Goal: Information Seeking & Learning: Learn about a topic

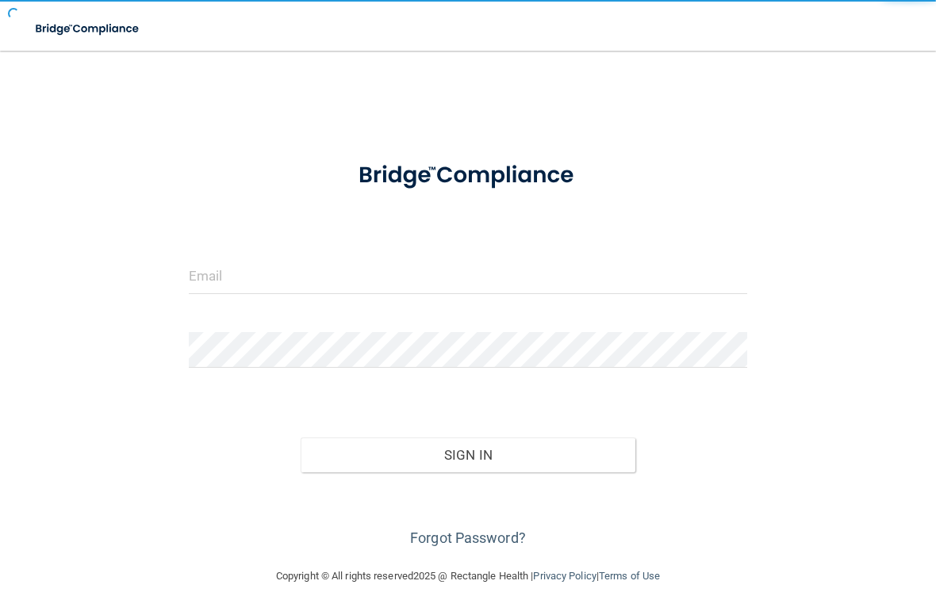
scroll to position [121, 0]
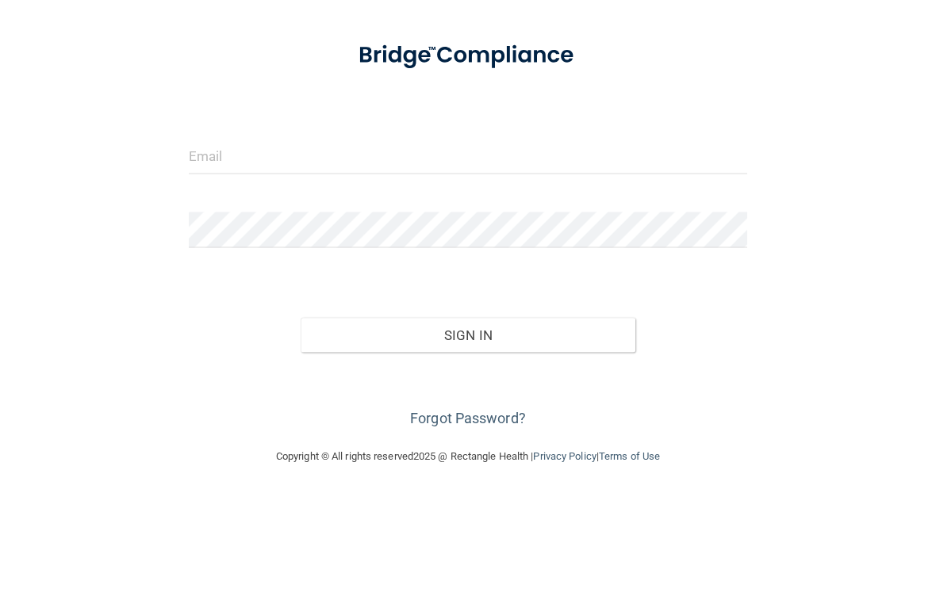
click at [470, 258] on input "email" at bounding box center [468, 276] width 558 height 36
click at [318, 258] on input "email" at bounding box center [468, 276] width 558 height 36
click at [330, 258] on input "email" at bounding box center [468, 276] width 558 height 36
type input "[EMAIL_ADDRESS][DOMAIN_NAME]"
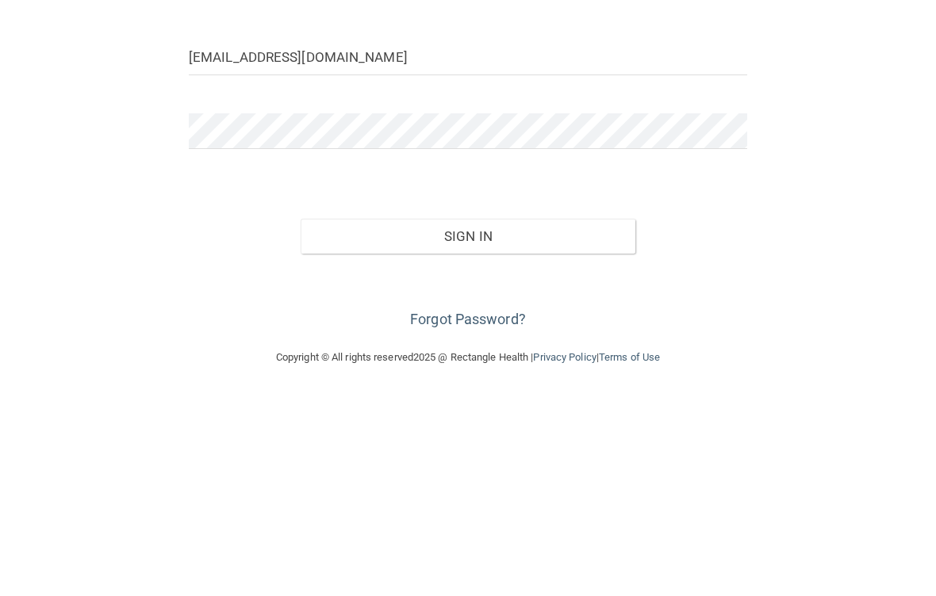
click at [531, 438] on button "Sign In" at bounding box center [468, 455] width 335 height 35
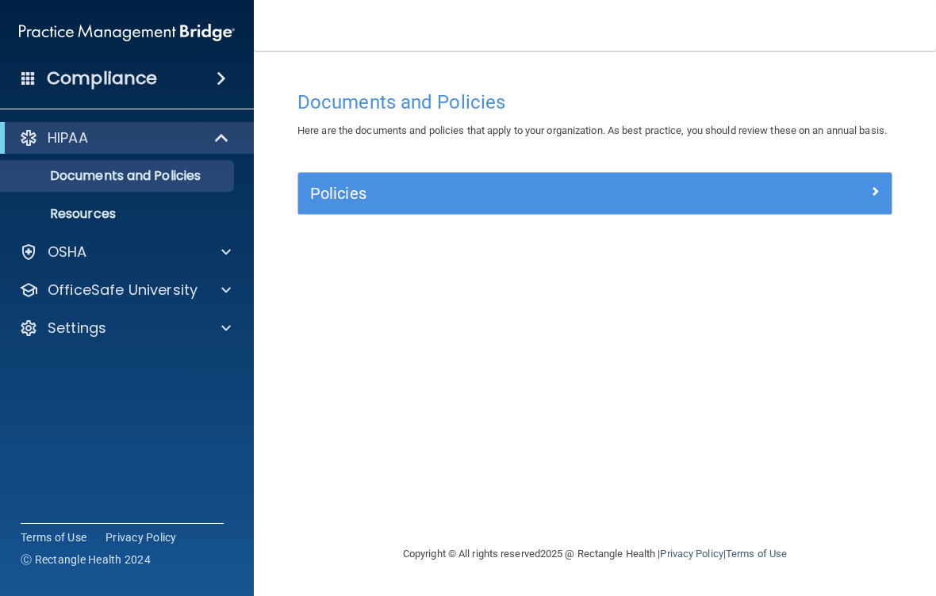
click at [111, 255] on div "OSHA" at bounding box center [105, 252] width 197 height 19
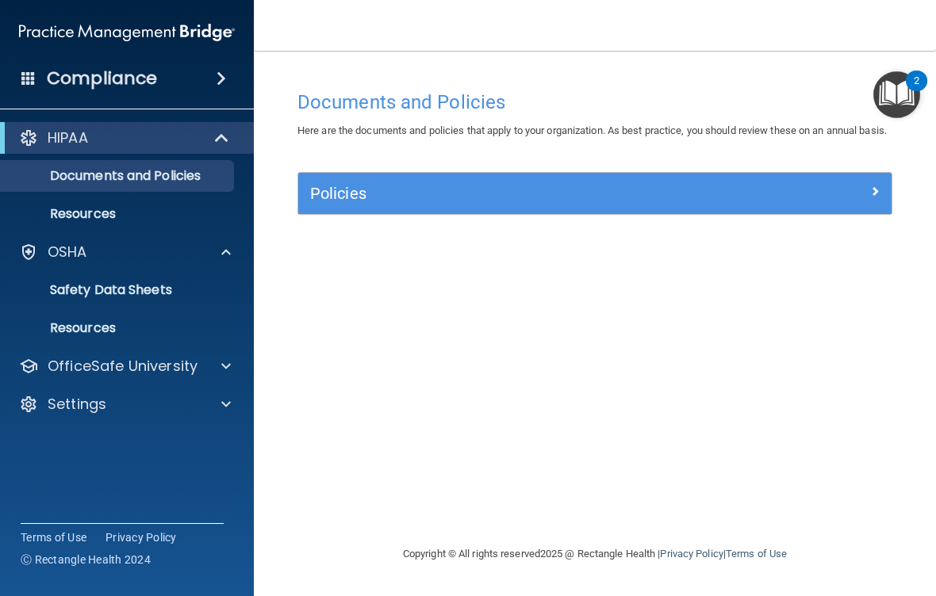
click at [167, 367] on p "OfficeSafe University" at bounding box center [123, 366] width 150 height 19
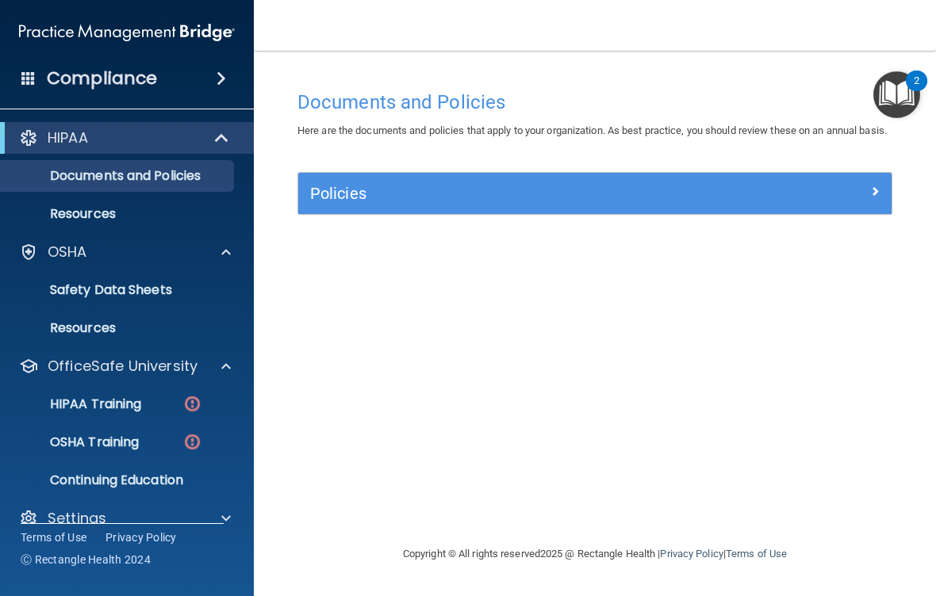
click at [128, 405] on p "HIPAA Training" at bounding box center [75, 404] width 131 height 16
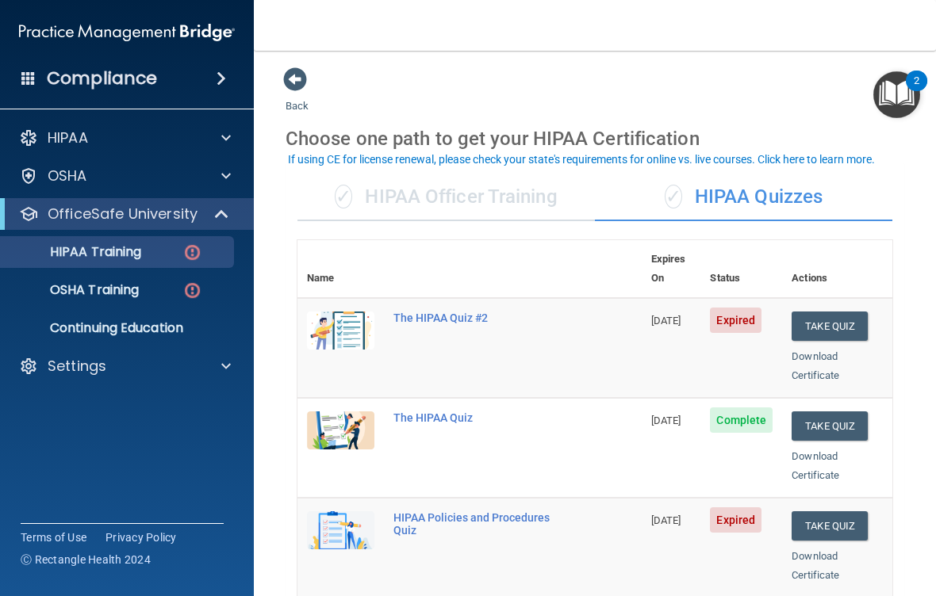
click at [846, 312] on button "Take Quiz" at bounding box center [829, 326] width 76 height 29
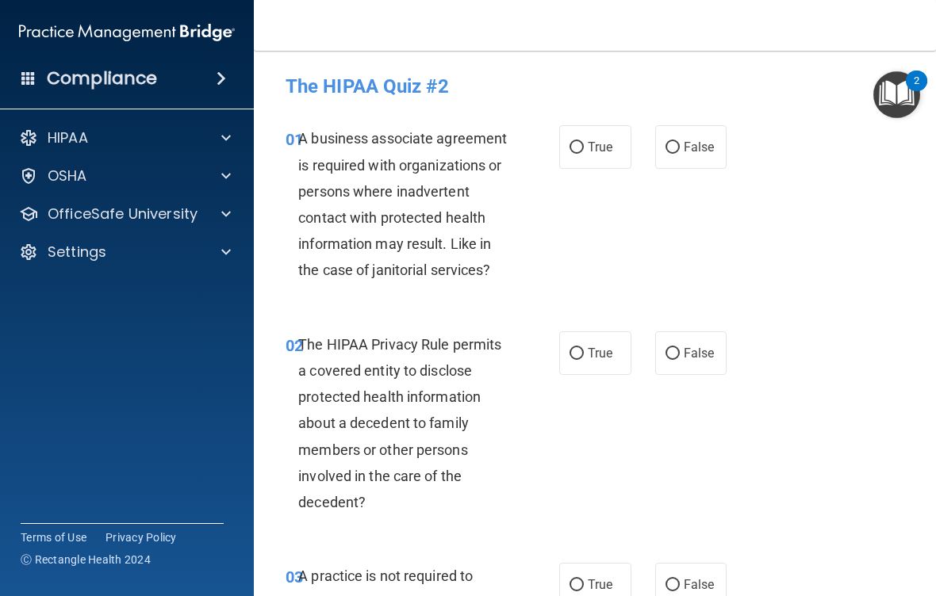
click at [717, 155] on label "False" at bounding box center [691, 147] width 72 height 44
click at [680, 154] on input "False" at bounding box center [672, 148] width 14 height 12
radio input "true"
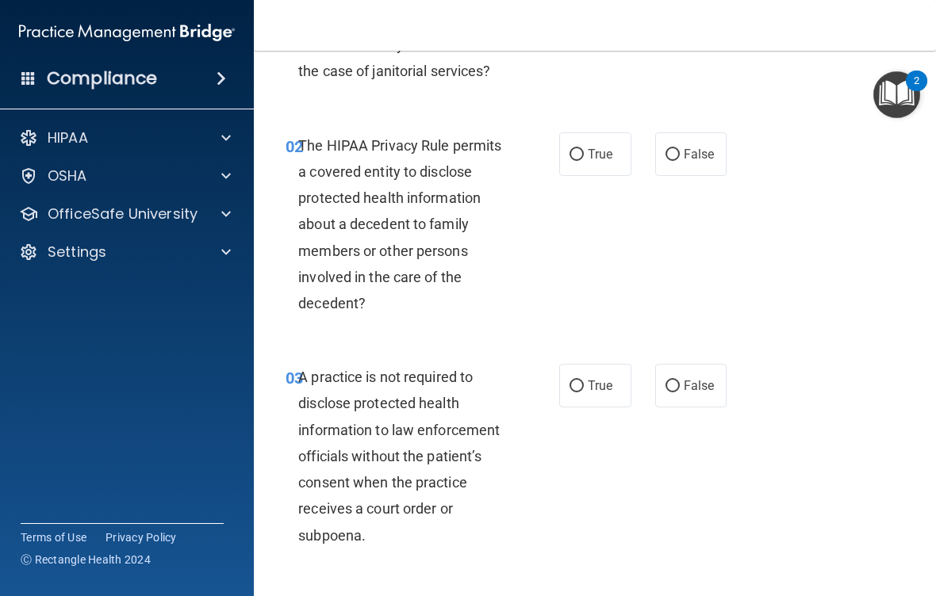
scroll to position [202, 0]
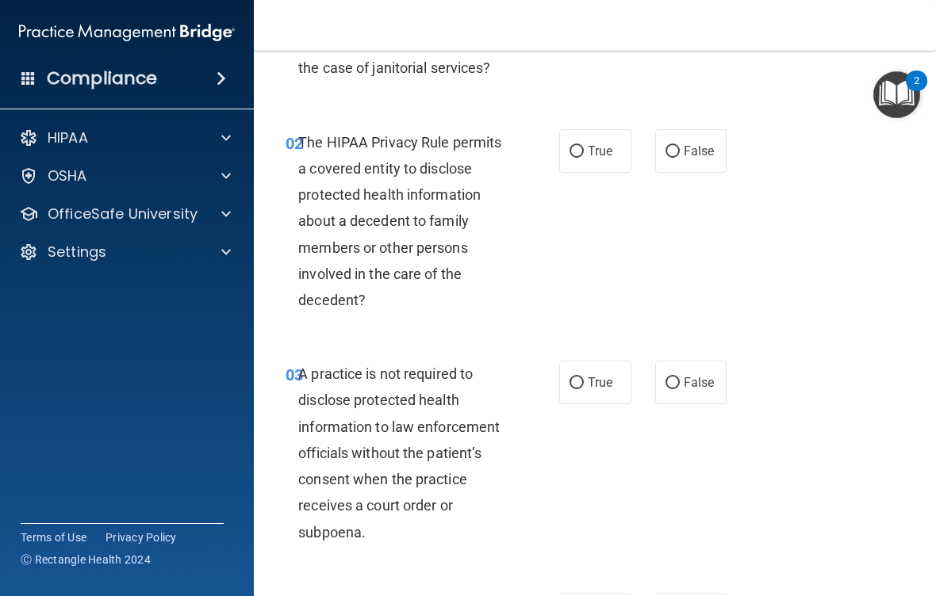
click at [595, 388] on label "True" at bounding box center [595, 383] width 72 height 44
click at [584, 388] on input "True" at bounding box center [576, 383] width 14 height 12
radio input "true"
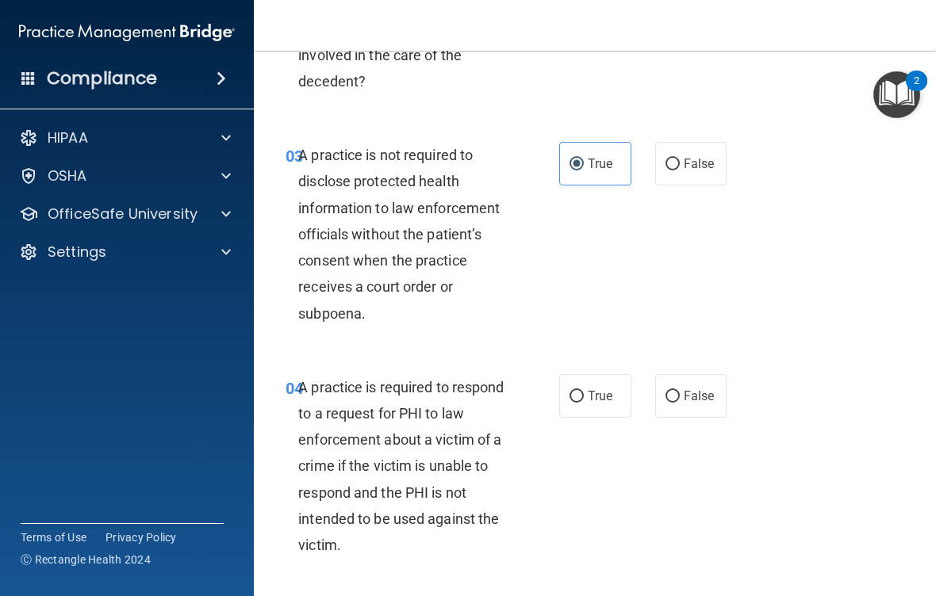
scroll to position [420, 0]
click at [703, 389] on span "False" at bounding box center [698, 396] width 31 height 15
click at [680, 392] on input "False" at bounding box center [672, 398] width 14 height 12
radio input "true"
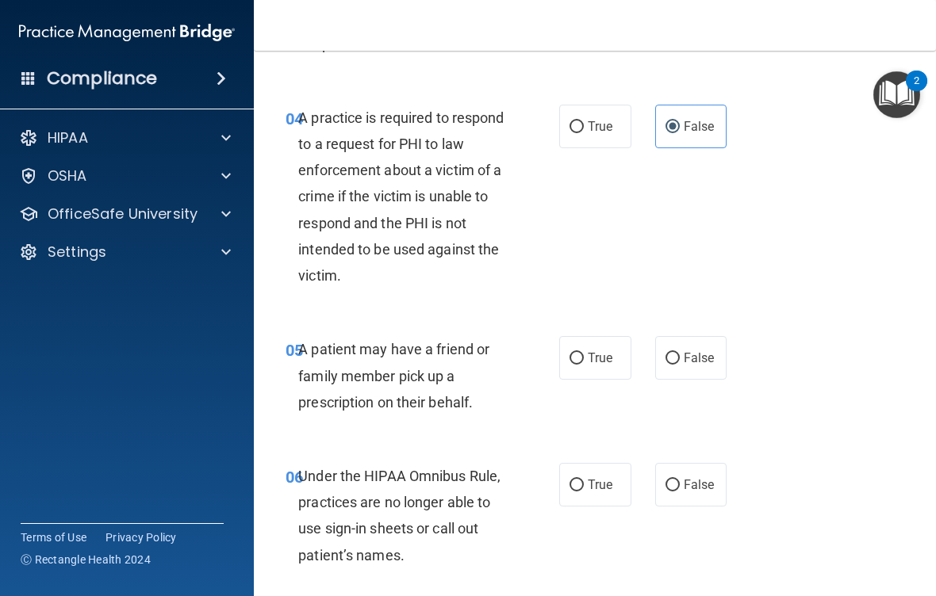
scroll to position [706, 0]
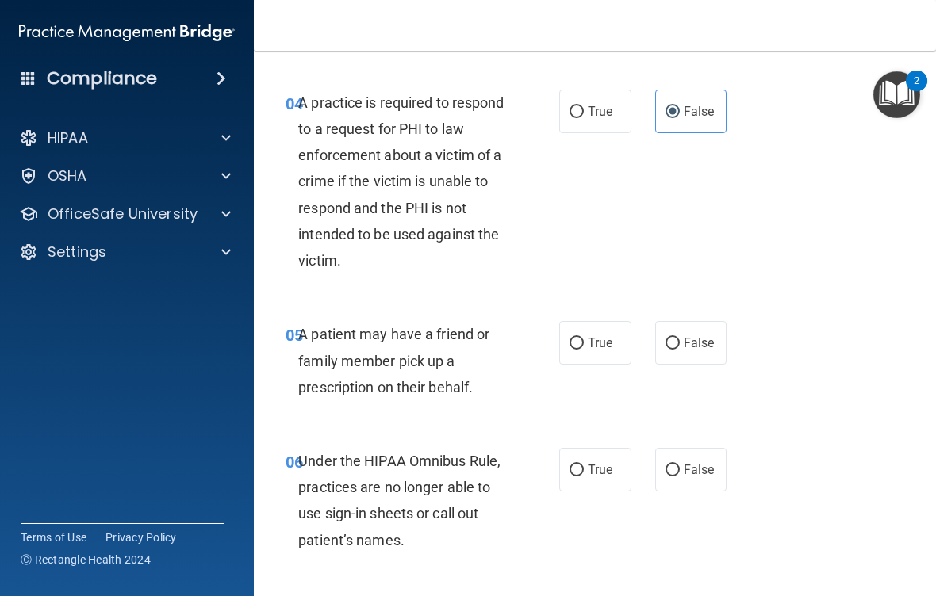
click at [677, 465] on input "False" at bounding box center [672, 471] width 14 height 12
radio input "true"
click at [699, 339] on span "False" at bounding box center [698, 342] width 31 height 15
click at [680, 339] on input "False" at bounding box center [672, 344] width 14 height 12
radio input "true"
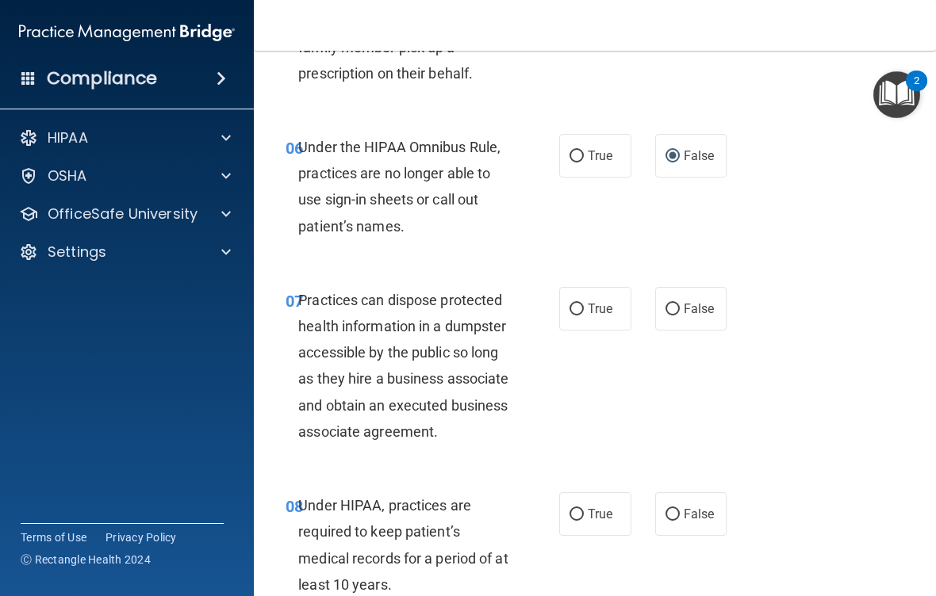
scroll to position [1032, 0]
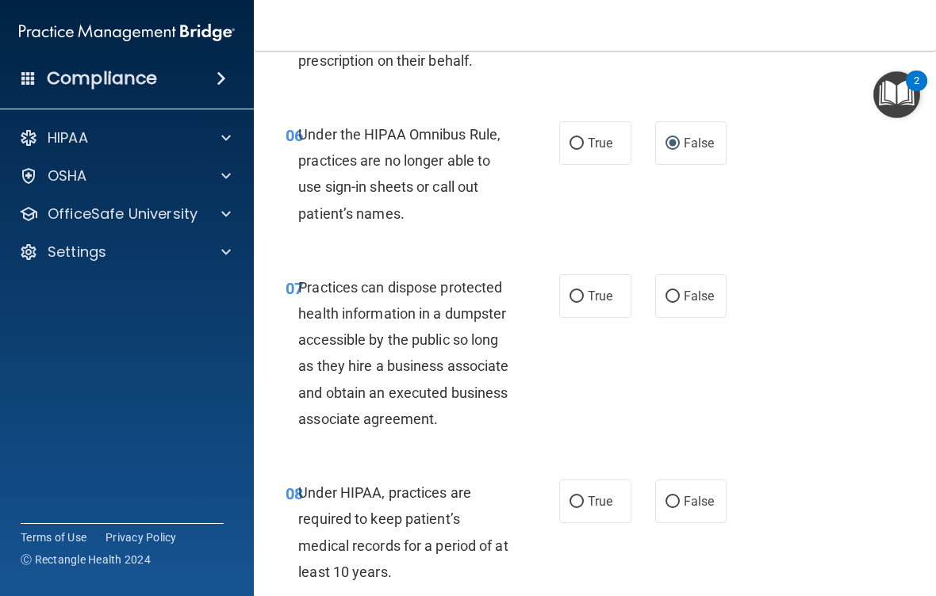
click at [688, 302] on label "False" at bounding box center [691, 296] width 72 height 44
click at [680, 302] on input "False" at bounding box center [672, 297] width 14 height 12
radio input "true"
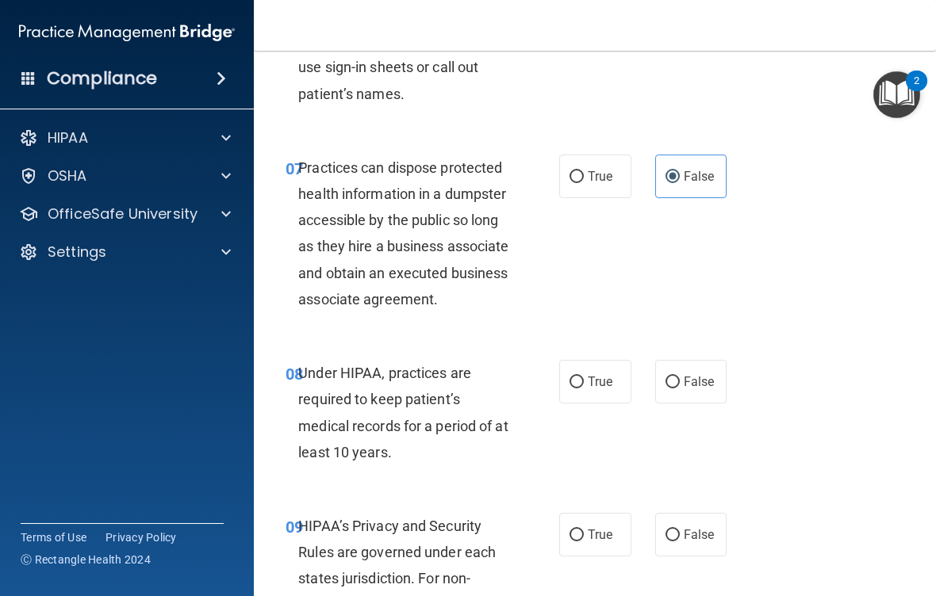
scroll to position [1153, 0]
click at [696, 403] on label "False" at bounding box center [691, 381] width 72 height 44
click at [680, 388] on input "False" at bounding box center [672, 382] width 14 height 12
radio input "true"
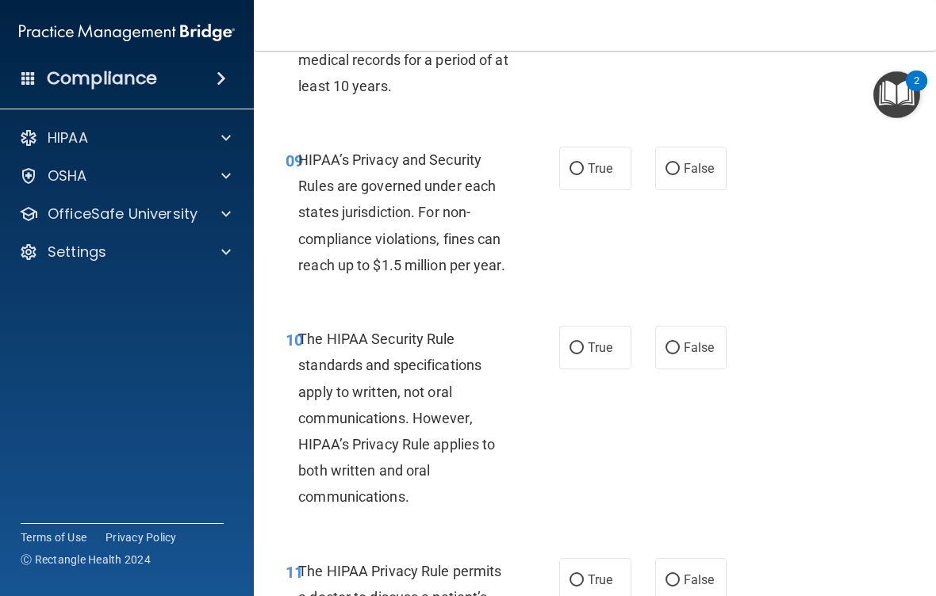
scroll to position [1519, 0]
click at [592, 354] on span "True" at bounding box center [600, 346] width 25 height 15
click at [584, 354] on input "True" at bounding box center [576, 348] width 14 height 12
radio input "true"
click at [704, 175] on span "False" at bounding box center [698, 167] width 31 height 15
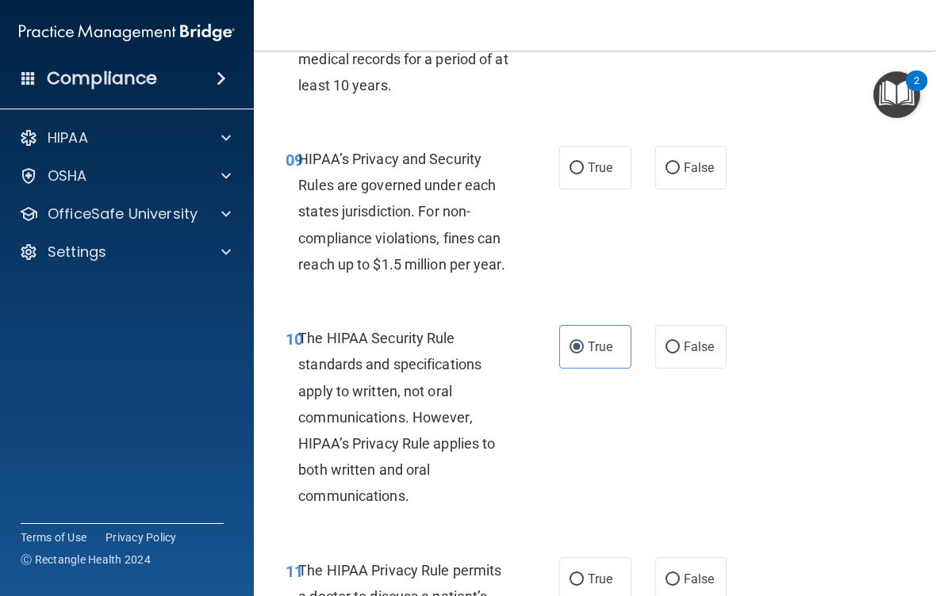
click at [680, 174] on input "False" at bounding box center [672, 169] width 14 height 12
radio input "true"
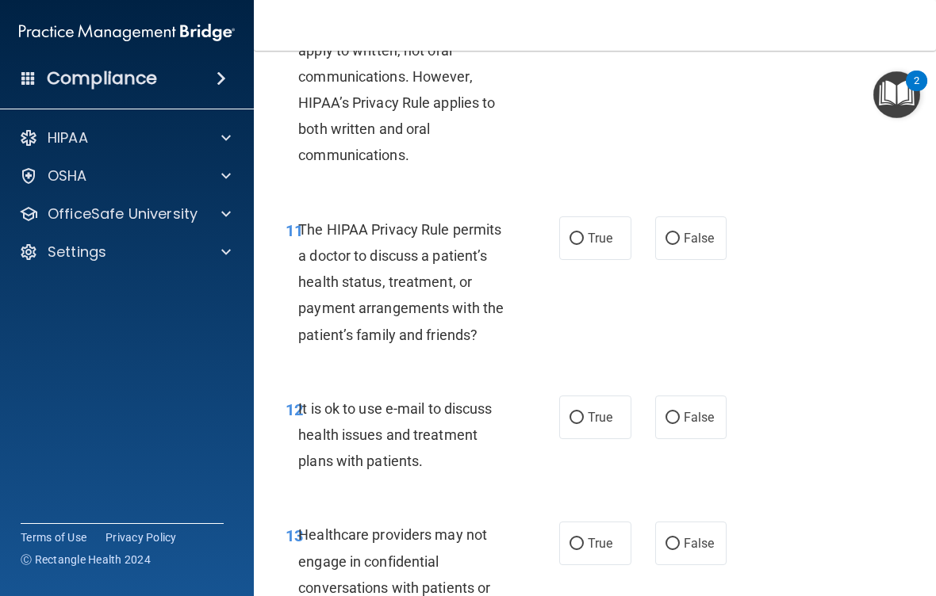
scroll to position [1864, 0]
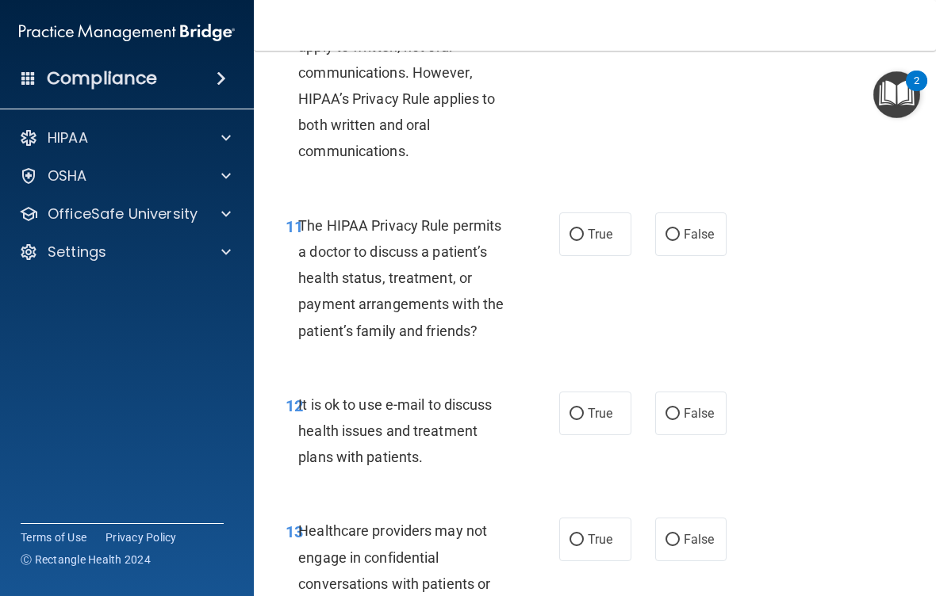
click at [709, 256] on label "False" at bounding box center [691, 234] width 72 height 44
click at [680, 241] on input "False" at bounding box center [672, 235] width 14 height 12
radio input "true"
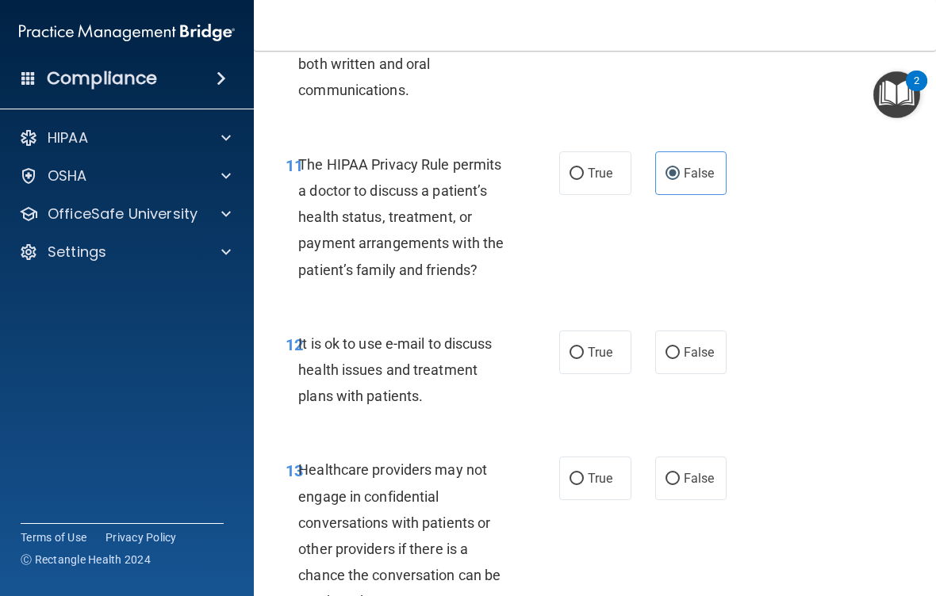
scroll to position [1926, 0]
click at [695, 359] on span "False" at bounding box center [698, 351] width 31 height 15
click at [680, 358] on input "False" at bounding box center [672, 352] width 14 height 12
radio input "true"
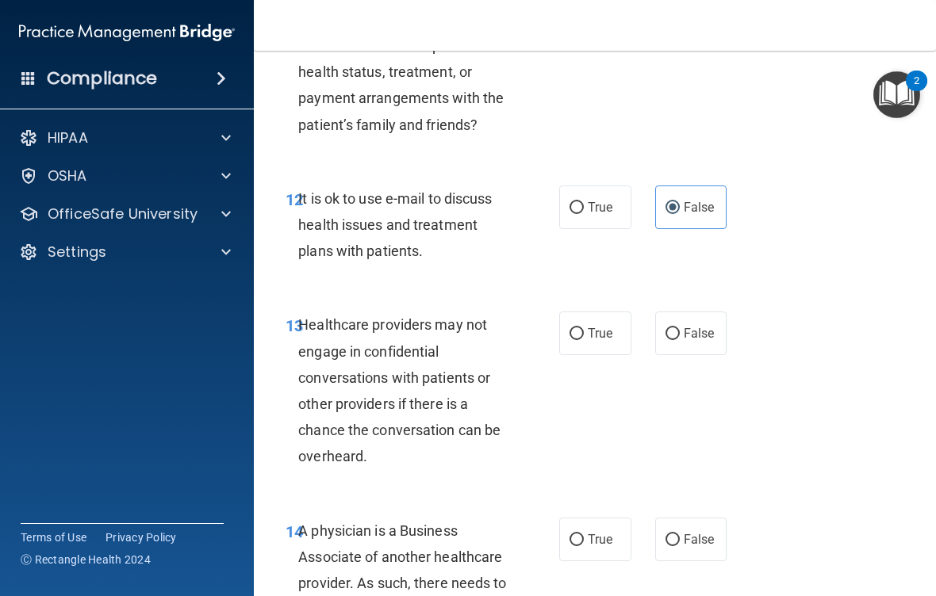
scroll to position [2076, 0]
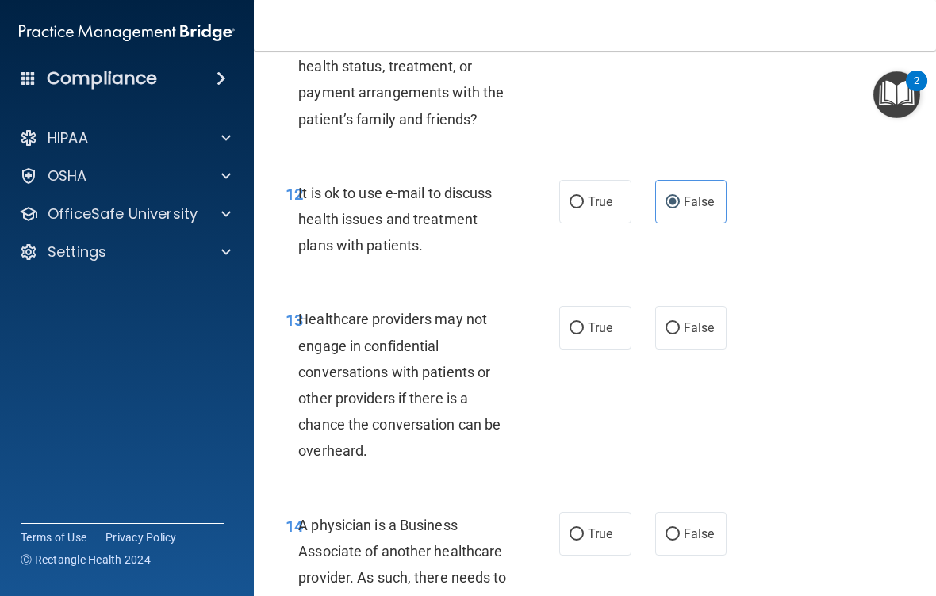
click at [599, 350] on label "True" at bounding box center [595, 328] width 72 height 44
click at [584, 335] on input "True" at bounding box center [576, 329] width 14 height 12
radio input "true"
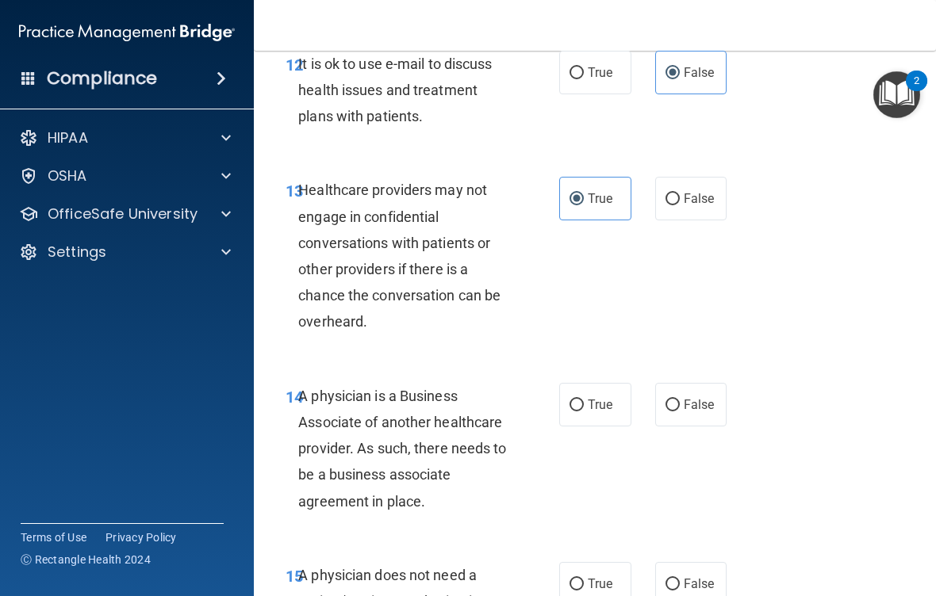
scroll to position [2221, 0]
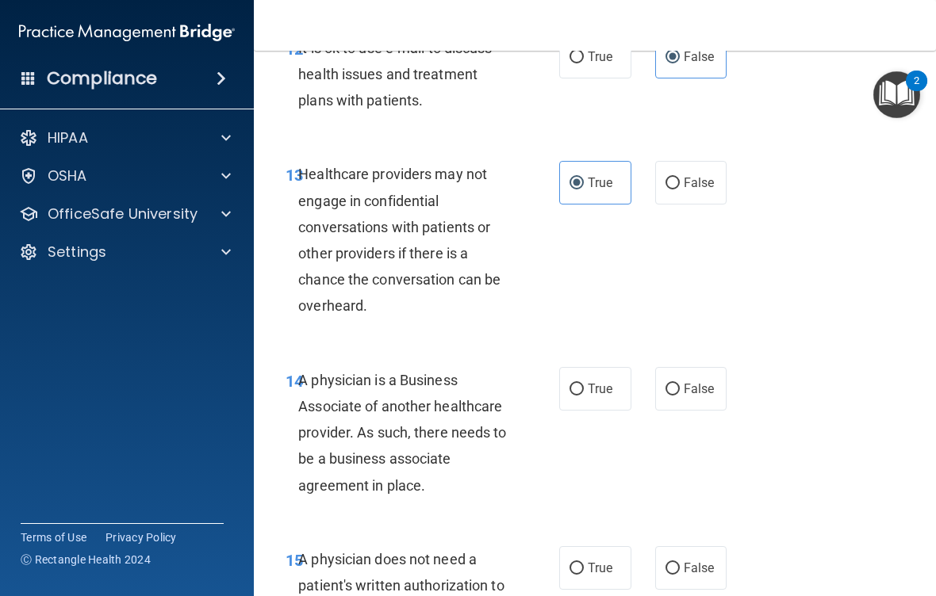
click at [603, 396] on span "True" at bounding box center [600, 388] width 25 height 15
click at [584, 396] on input "True" at bounding box center [576, 390] width 14 height 12
radio input "true"
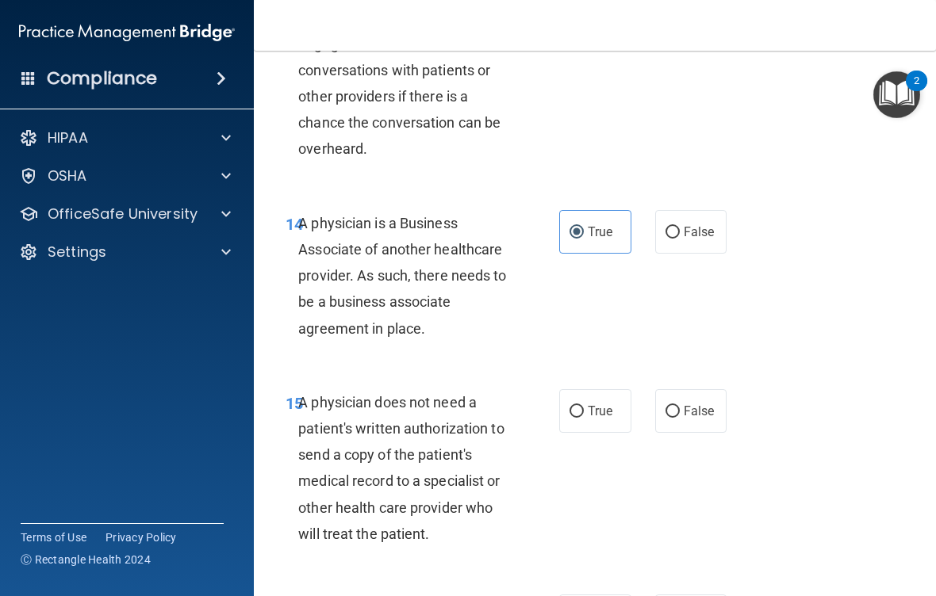
scroll to position [2379, 0]
click at [692, 418] on span "False" at bounding box center [698, 410] width 31 height 15
click at [680, 417] on input "False" at bounding box center [672, 411] width 14 height 12
radio input "true"
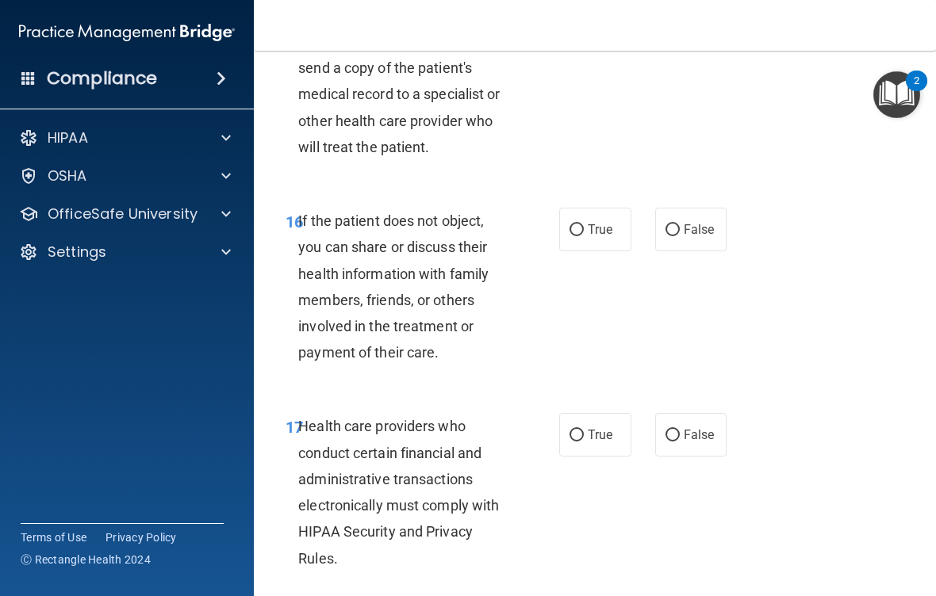
scroll to position [2766, 0]
click at [596, 442] on span "True" at bounding box center [600, 434] width 25 height 15
click at [584, 441] on input "True" at bounding box center [576, 435] width 14 height 12
radio input "true"
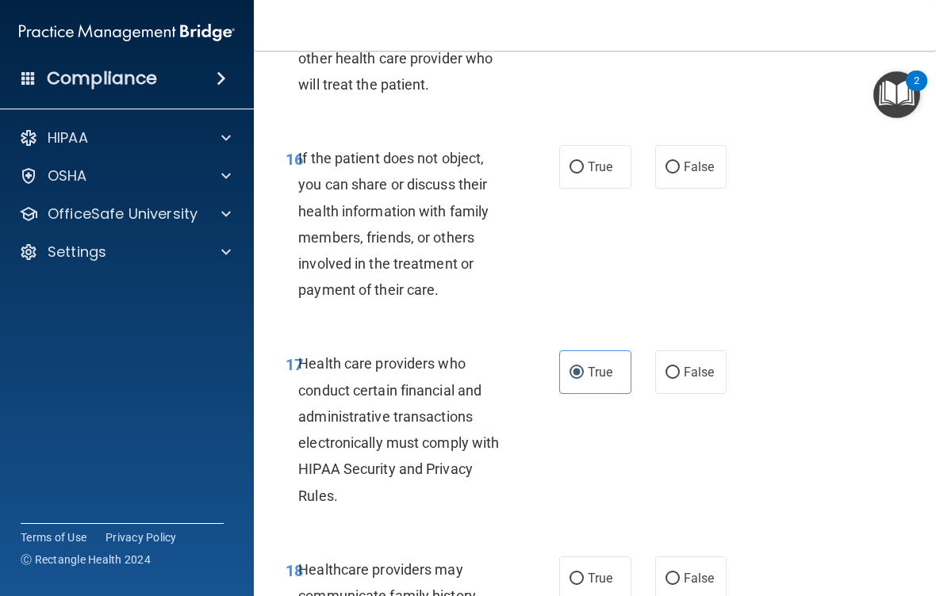
scroll to position [2830, 0]
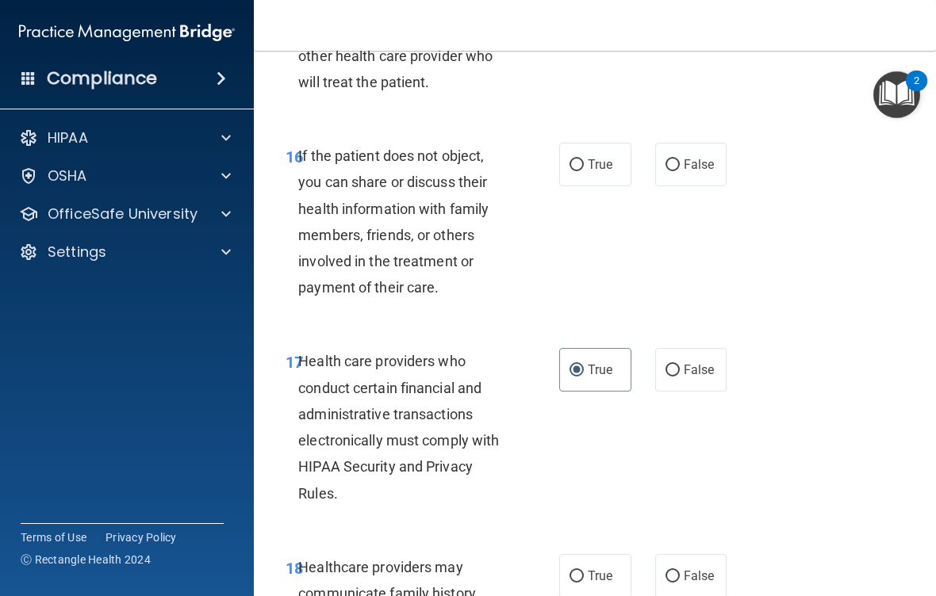
click at [706, 172] on span "False" at bounding box center [698, 164] width 31 height 15
click at [680, 171] on input "False" at bounding box center [672, 165] width 14 height 12
radio input "true"
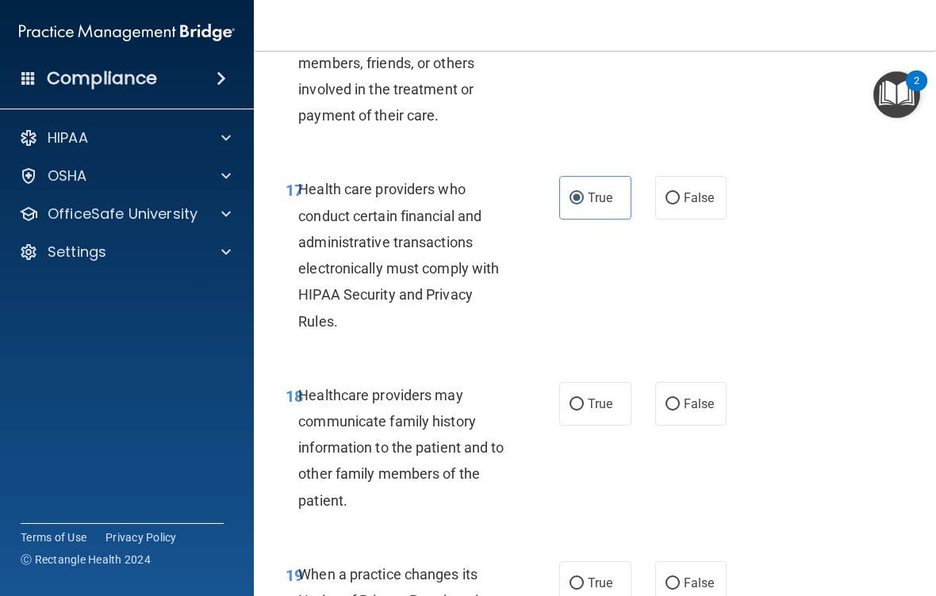
scroll to position [3012, 0]
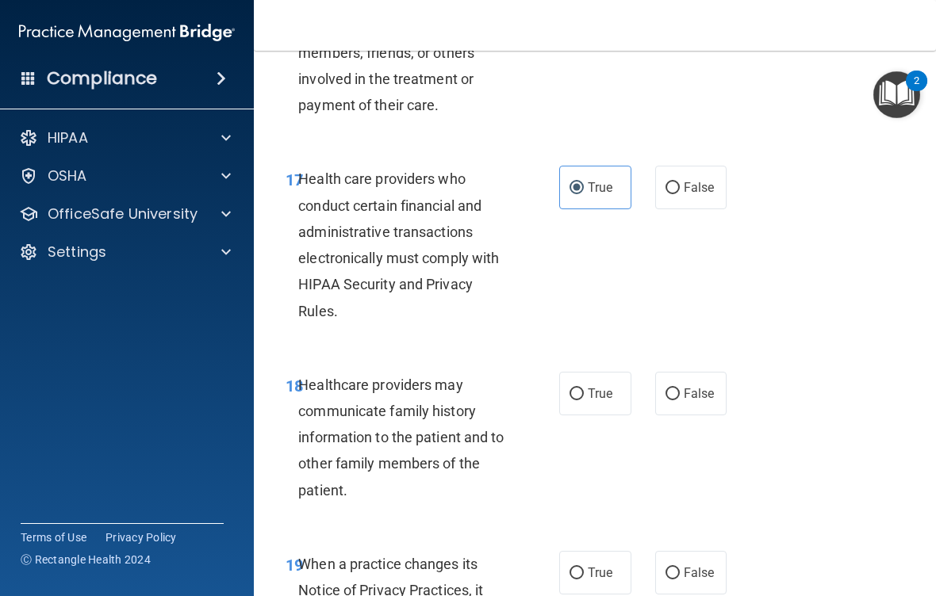
click at [693, 413] on label "False" at bounding box center [691, 394] width 72 height 44
click at [680, 400] on input "False" at bounding box center [672, 395] width 14 height 12
radio input "true"
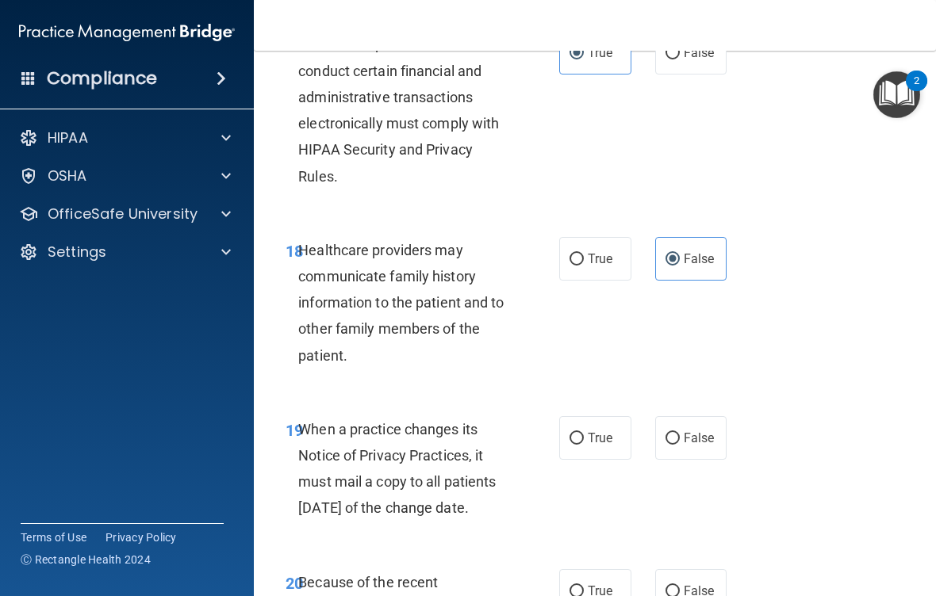
scroll to position [3149, 0]
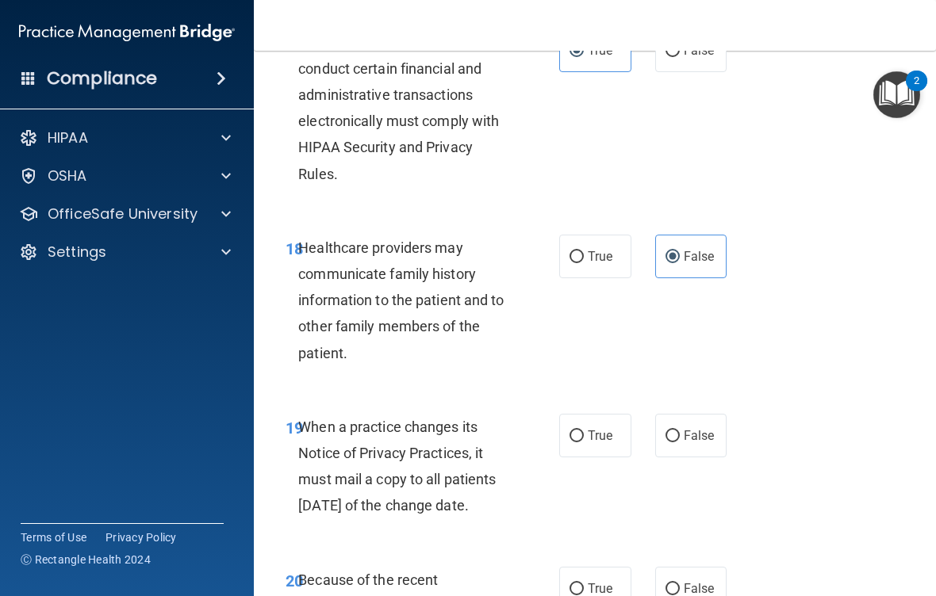
click at [596, 452] on label "True" at bounding box center [595, 436] width 72 height 44
click at [584, 442] on input "True" at bounding box center [576, 437] width 14 height 12
radio input "true"
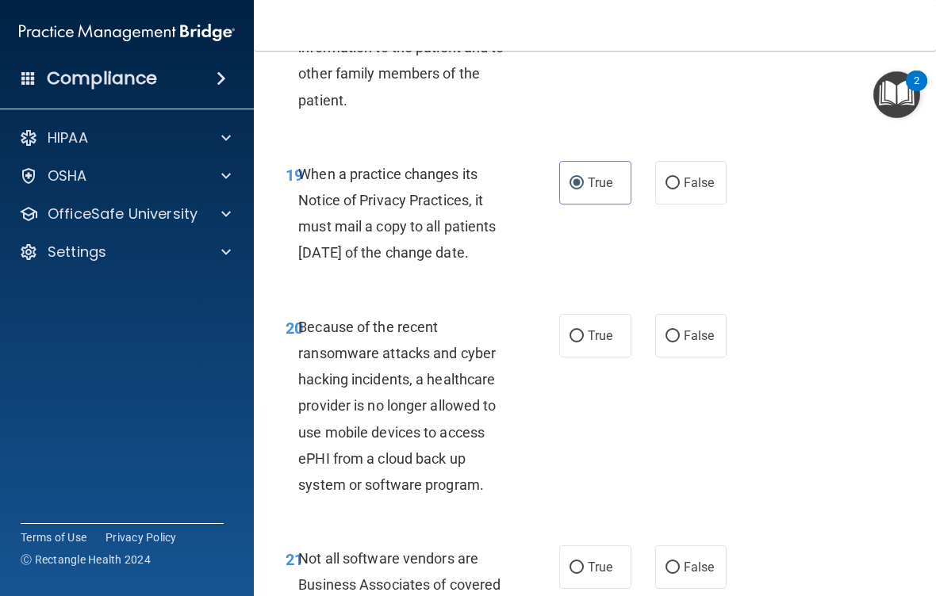
scroll to position [3407, 0]
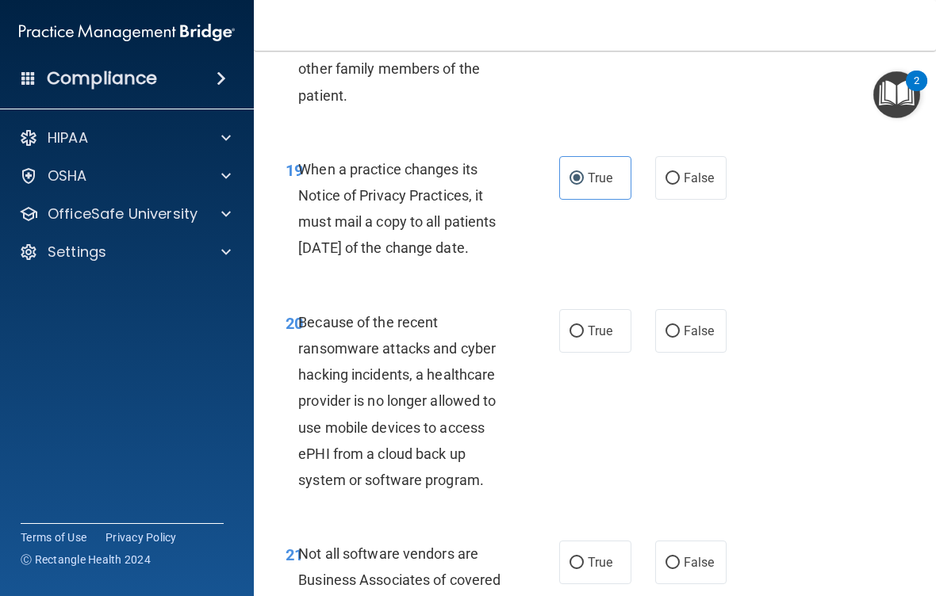
click at [596, 339] on span "True" at bounding box center [600, 330] width 25 height 15
click at [584, 338] on input "True" at bounding box center [576, 332] width 14 height 12
radio input "true"
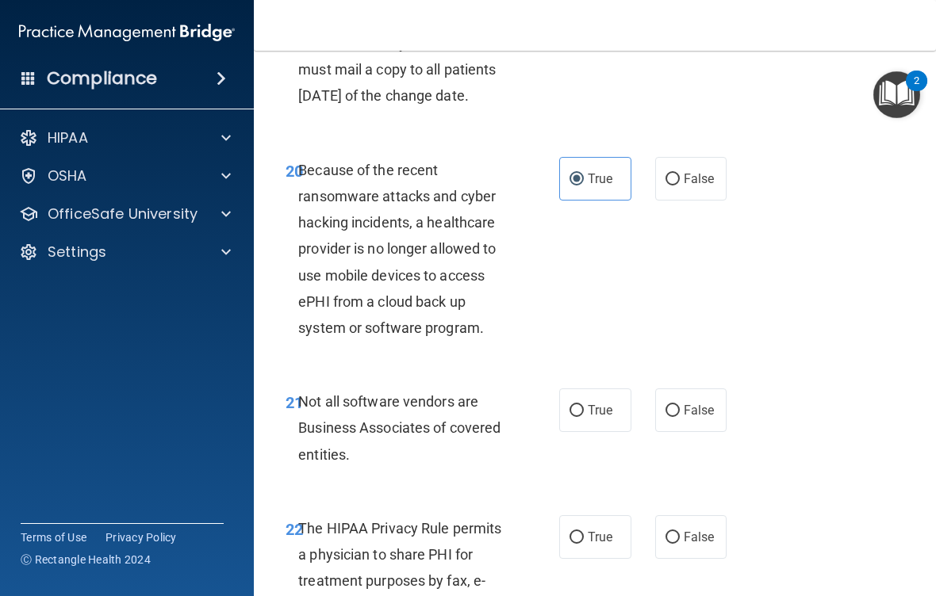
scroll to position [3561, 0]
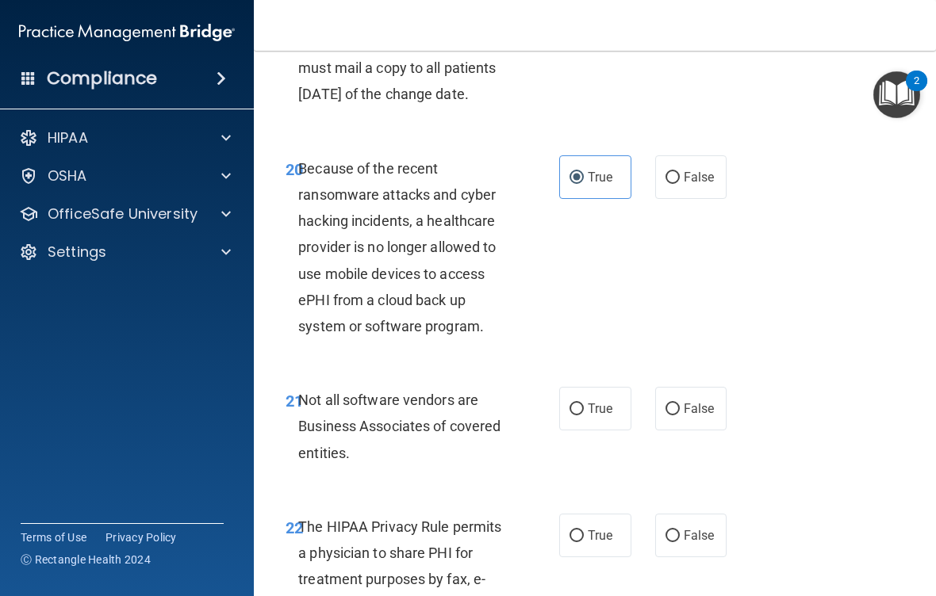
click at [599, 416] on span "True" at bounding box center [600, 408] width 25 height 15
click at [584, 415] on input "True" at bounding box center [576, 410] width 14 height 12
radio input "true"
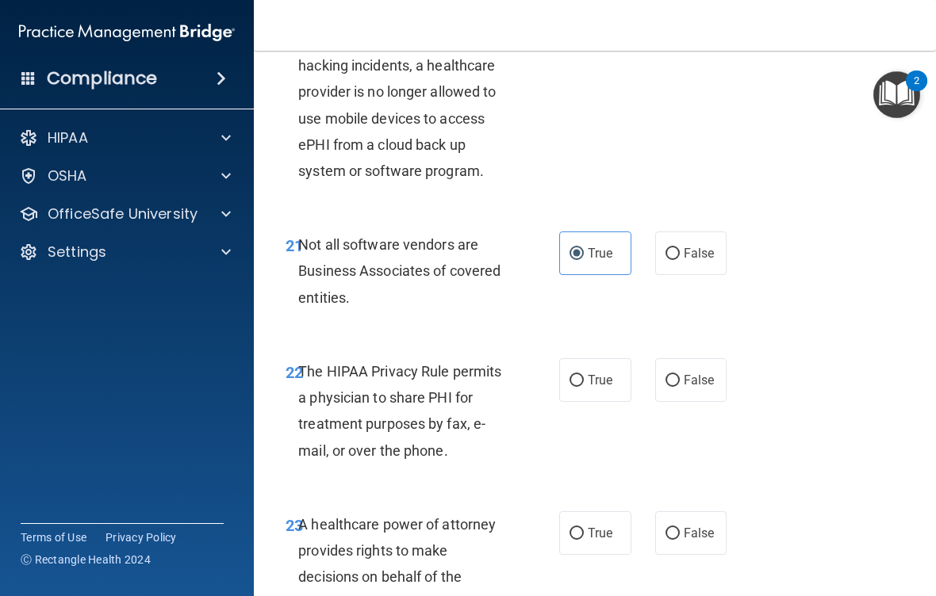
scroll to position [3726, 0]
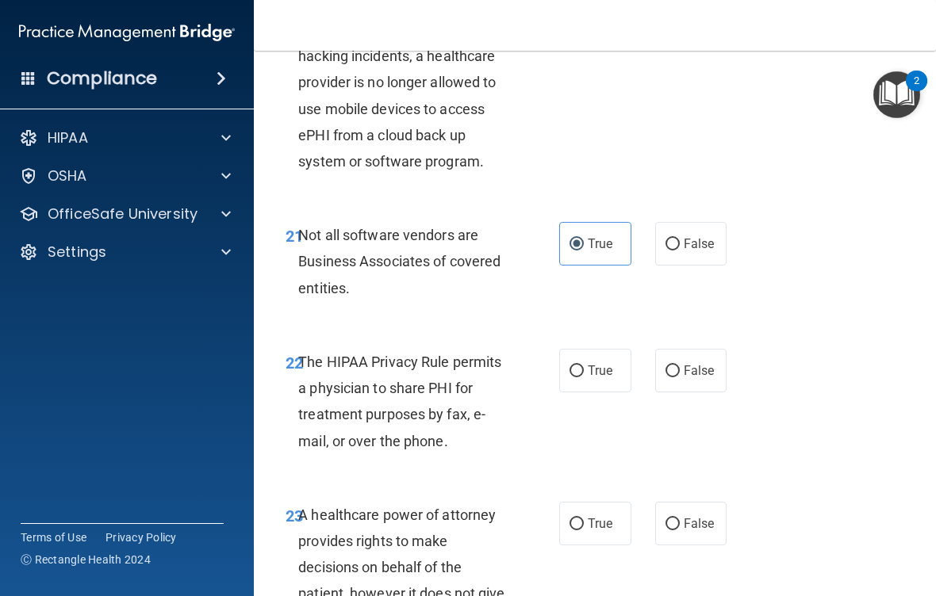
click at [606, 378] on span "True" at bounding box center [600, 370] width 25 height 15
click at [584, 377] on input "True" at bounding box center [576, 372] width 14 height 12
radio input "true"
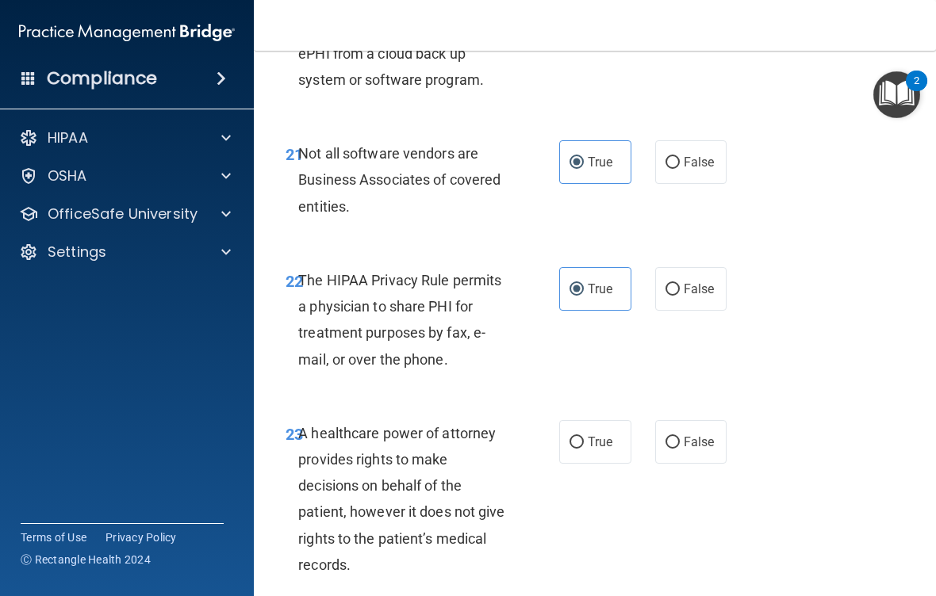
scroll to position [3811, 0]
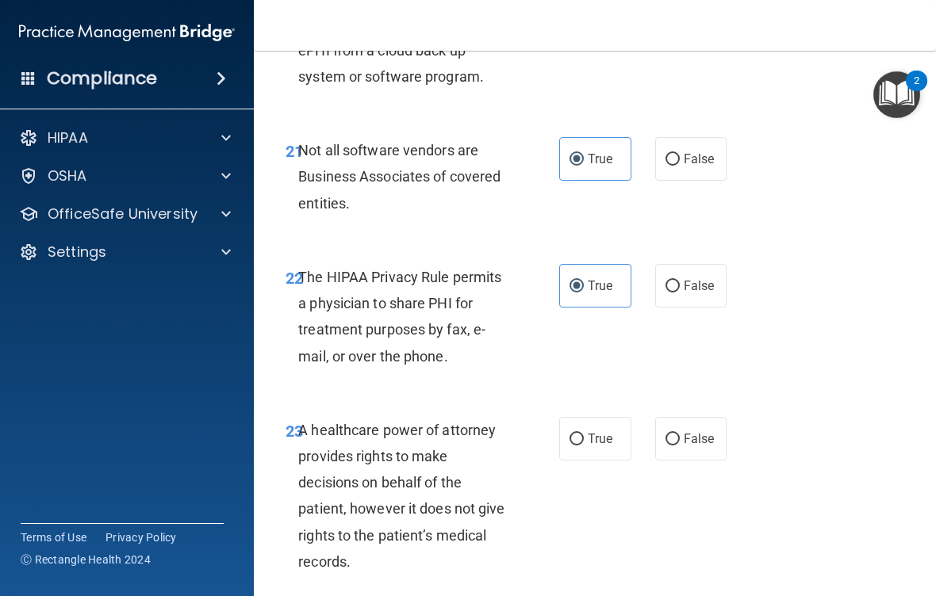
click at [704, 308] on label "False" at bounding box center [691, 286] width 72 height 44
click at [680, 293] on input "False" at bounding box center [672, 287] width 14 height 12
radio input "true"
radio input "false"
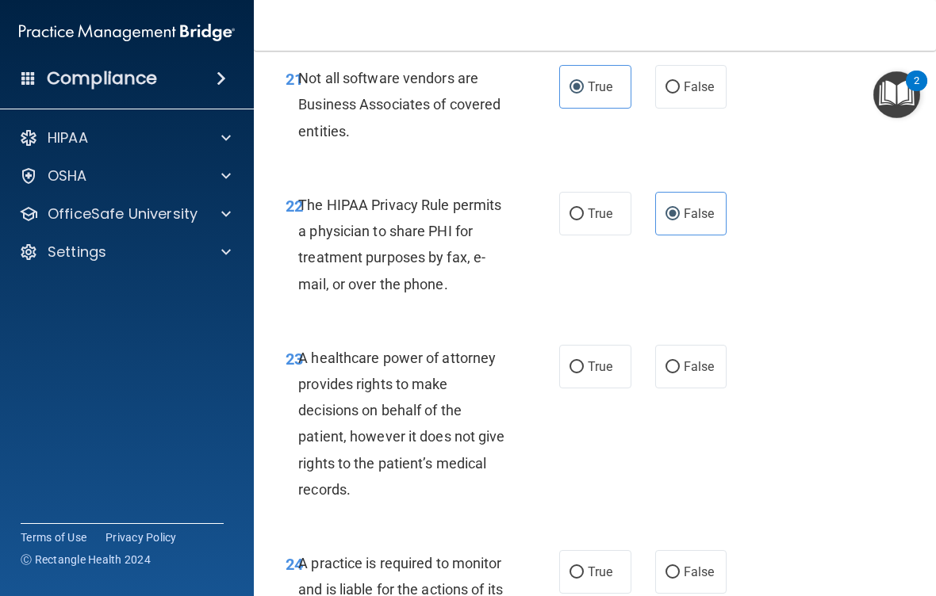
scroll to position [3890, 0]
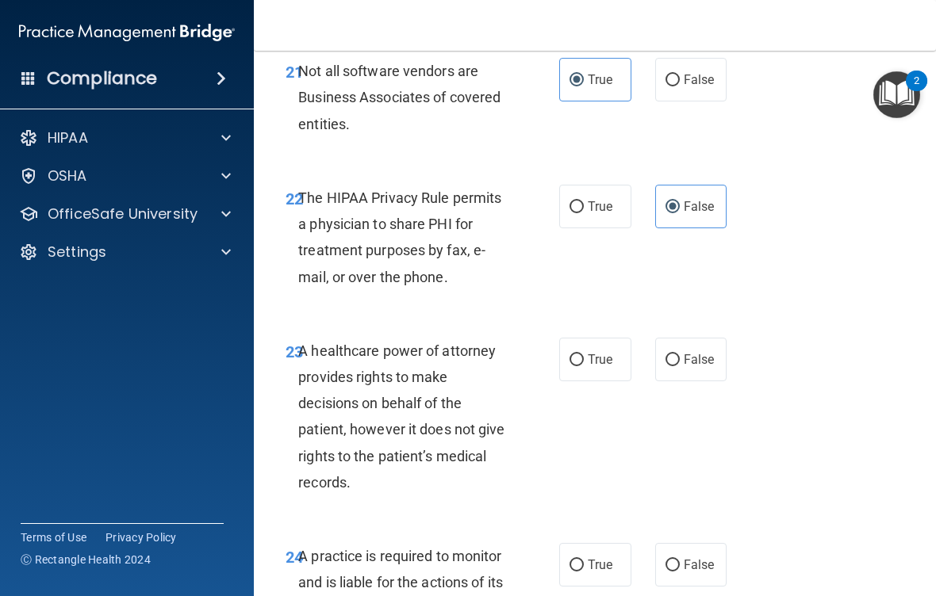
click at [695, 381] on label "False" at bounding box center [691, 360] width 72 height 44
click at [680, 366] on input "False" at bounding box center [672, 360] width 14 height 12
radio input "true"
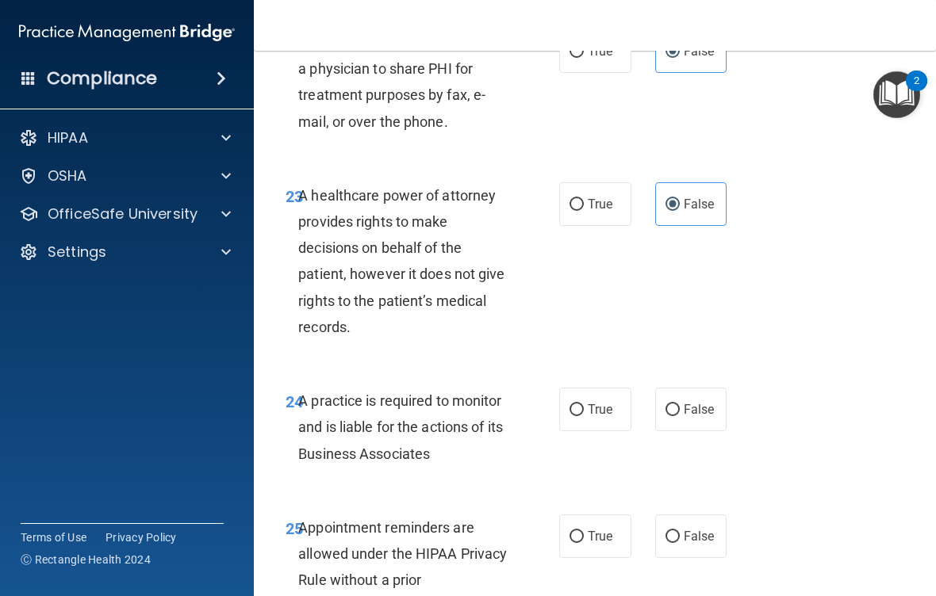
scroll to position [4046, 0]
click at [610, 416] on span "True" at bounding box center [600, 408] width 25 height 15
click at [584, 415] on input "True" at bounding box center [576, 410] width 14 height 12
radio input "true"
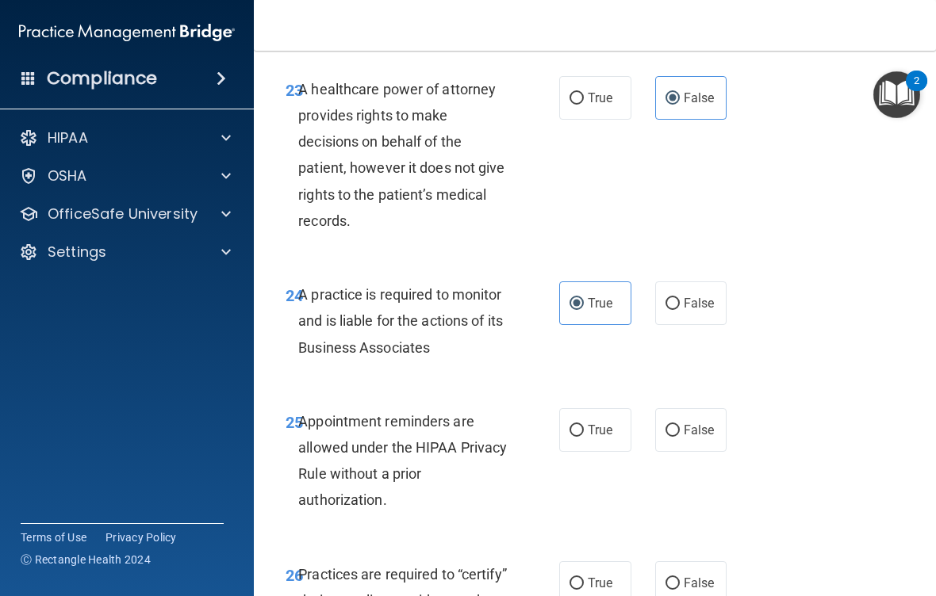
scroll to position [4152, 0]
click at [601, 451] on label "True" at bounding box center [595, 430] width 72 height 44
click at [584, 436] on input "True" at bounding box center [576, 430] width 14 height 12
radio input "true"
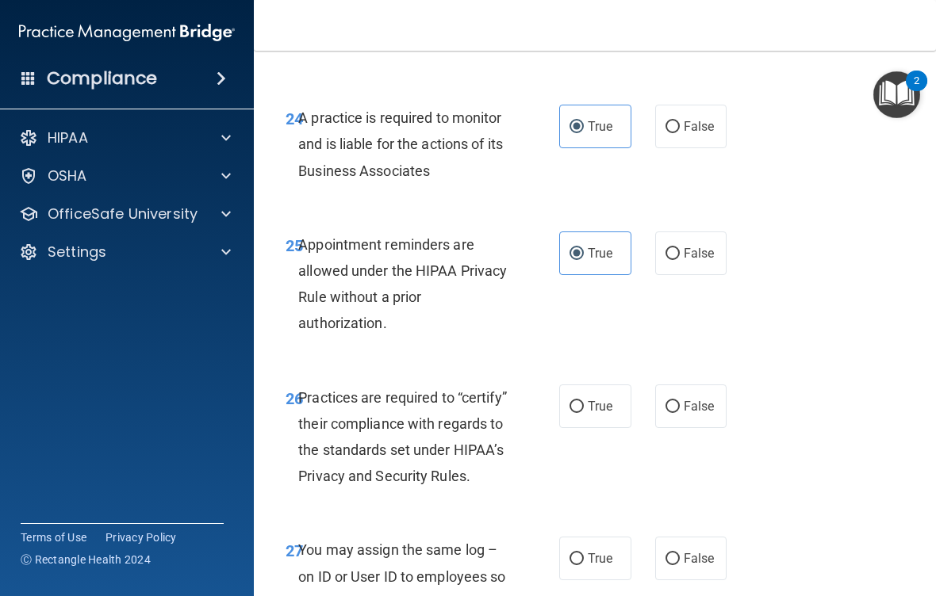
scroll to position [4332, 0]
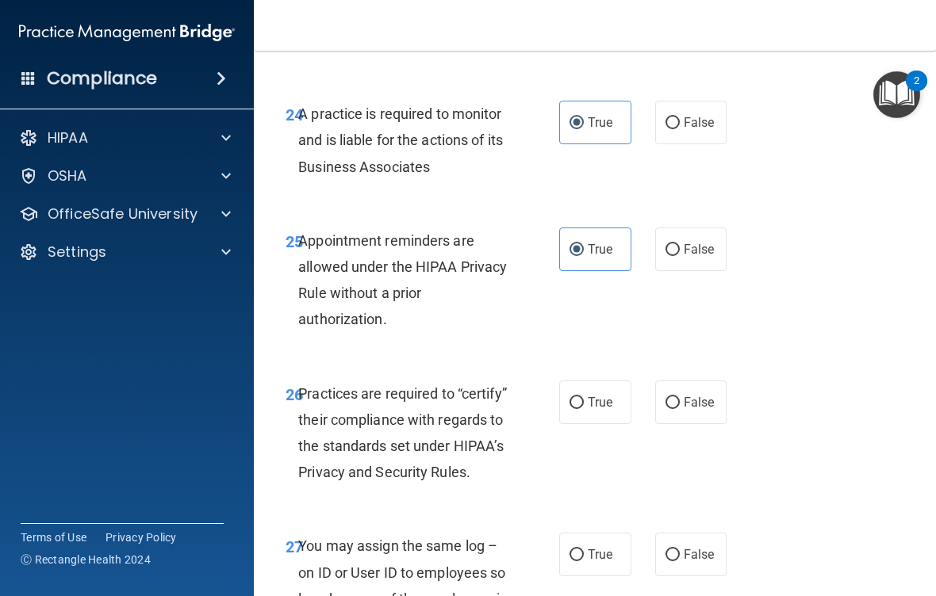
click at [601, 424] on label "True" at bounding box center [595, 403] width 72 height 44
click at [584, 409] on input "True" at bounding box center [576, 403] width 14 height 12
radio input "true"
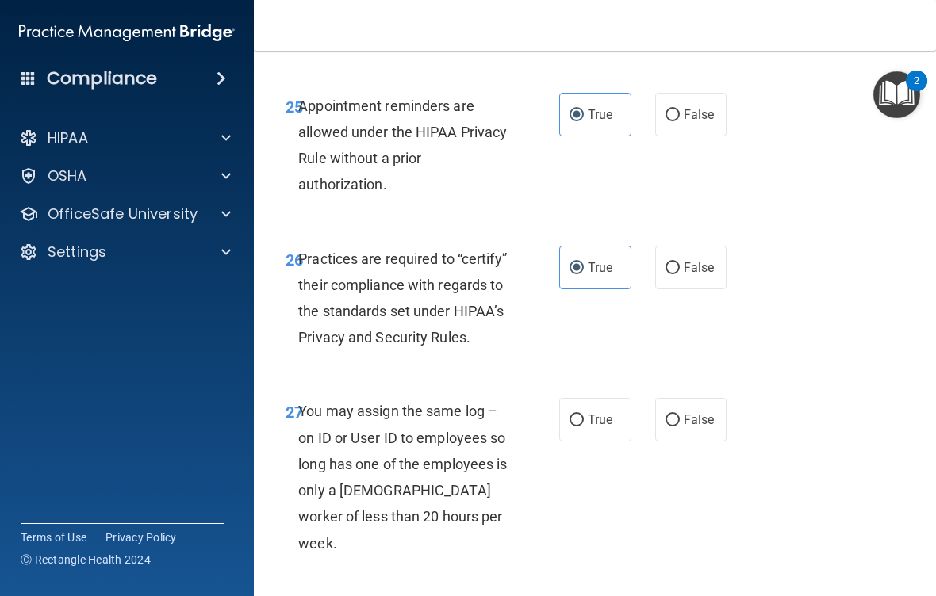
scroll to position [4473, 0]
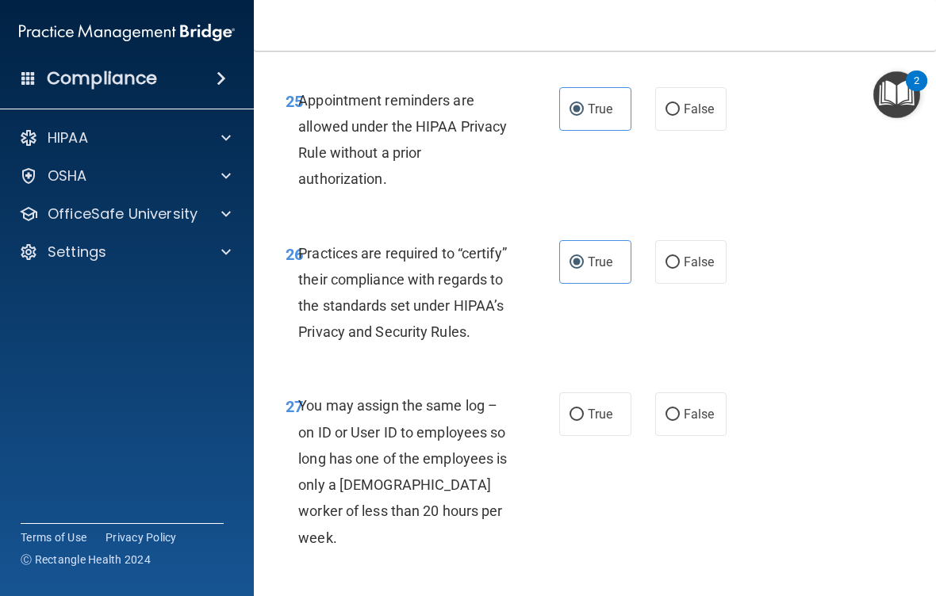
click at [696, 422] on span "False" at bounding box center [698, 414] width 31 height 15
click at [680, 421] on input "False" at bounding box center [672, 415] width 14 height 12
radio input "true"
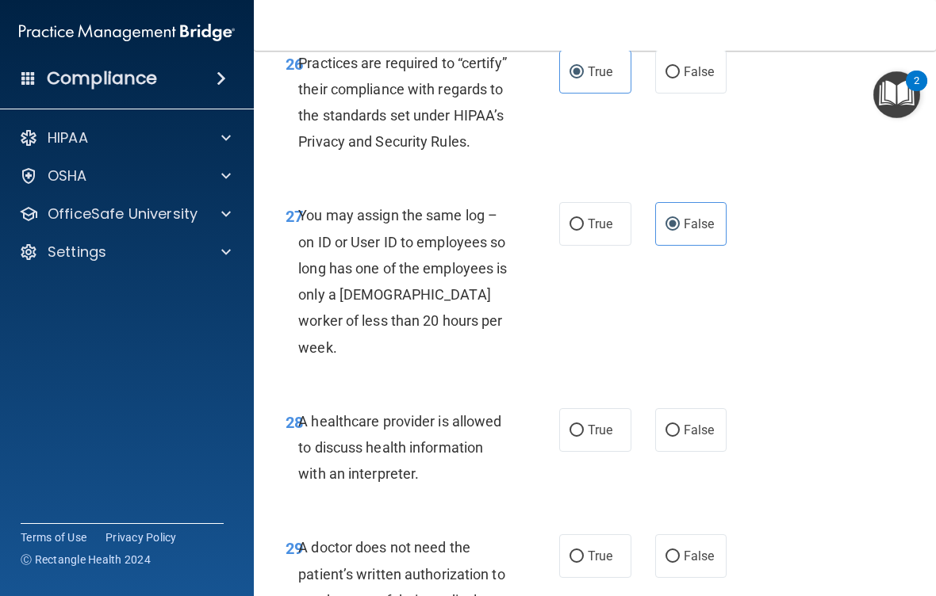
scroll to position [4686, 0]
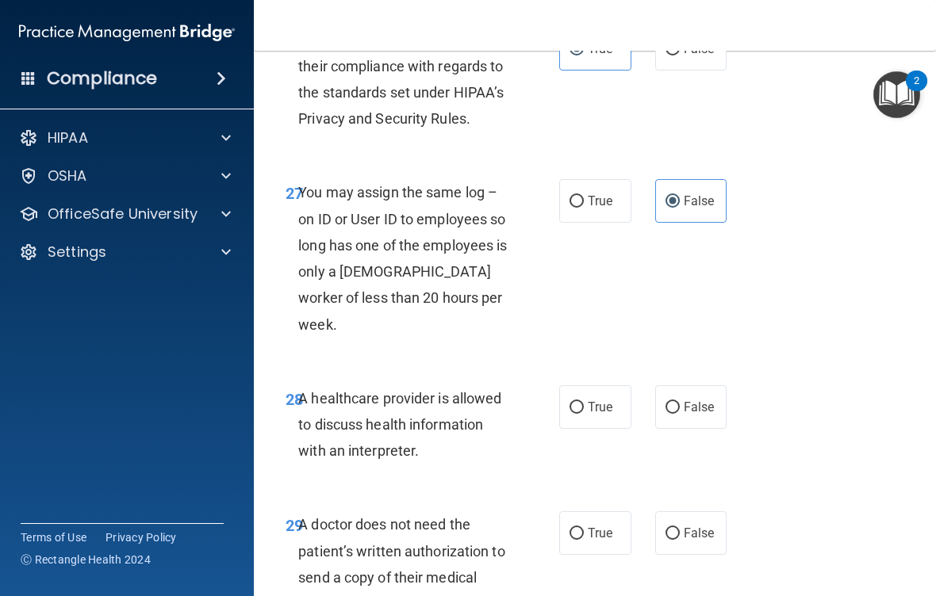
click at [609, 423] on label "True" at bounding box center [595, 407] width 72 height 44
click at [584, 414] on input "True" at bounding box center [576, 408] width 14 height 12
radio input "true"
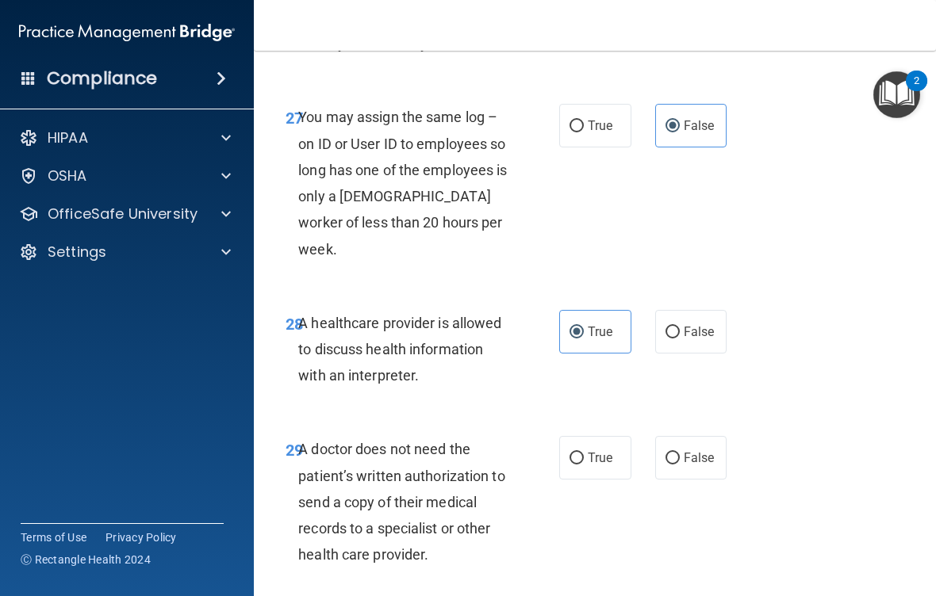
scroll to position [4762, 0]
click at [700, 454] on span "False" at bounding box center [698, 457] width 31 height 15
click at [680, 454] on input "False" at bounding box center [672, 458] width 14 height 12
radio input "true"
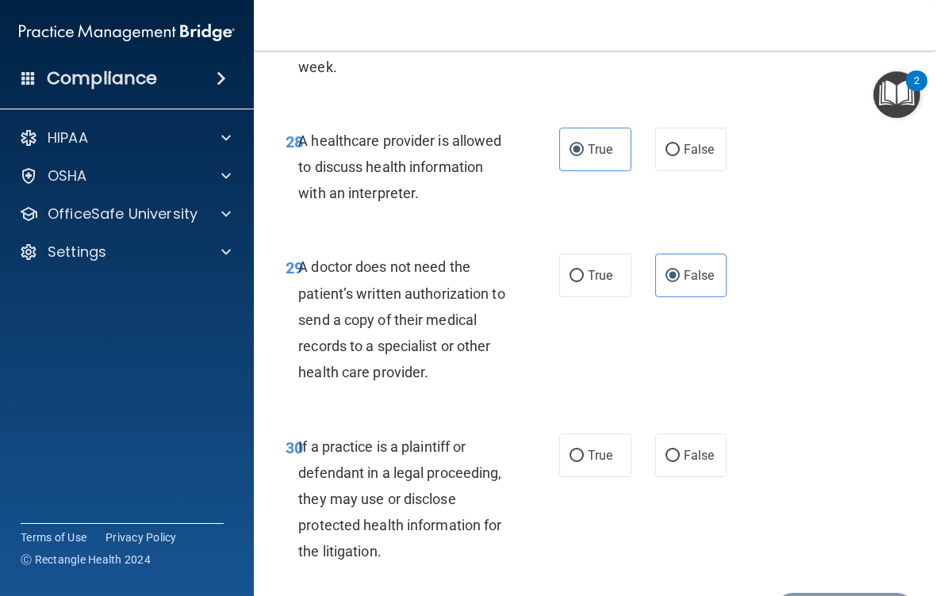
scroll to position [4944, 0]
click at [706, 452] on span "False" at bounding box center [698, 454] width 31 height 15
click at [680, 452] on input "False" at bounding box center [672, 456] width 14 height 12
radio input "true"
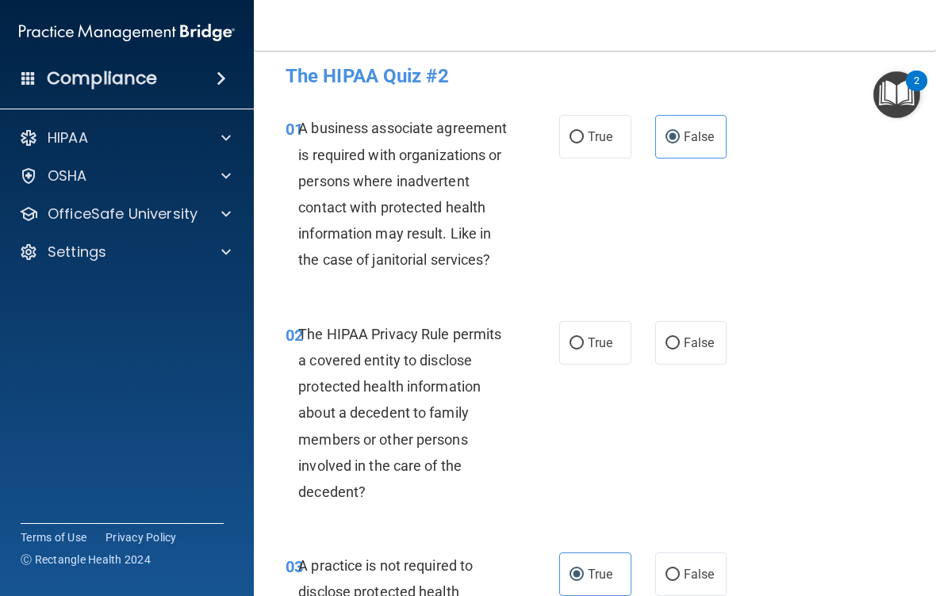
scroll to position [13, 0]
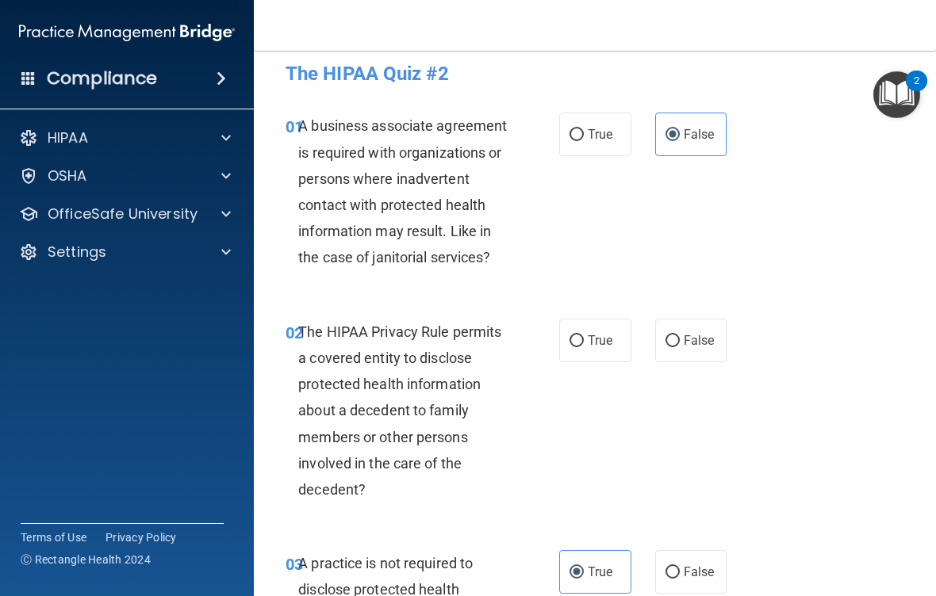
click at [612, 358] on label "True" at bounding box center [595, 341] width 72 height 44
click at [584, 347] on input "True" at bounding box center [576, 341] width 14 height 12
radio input "true"
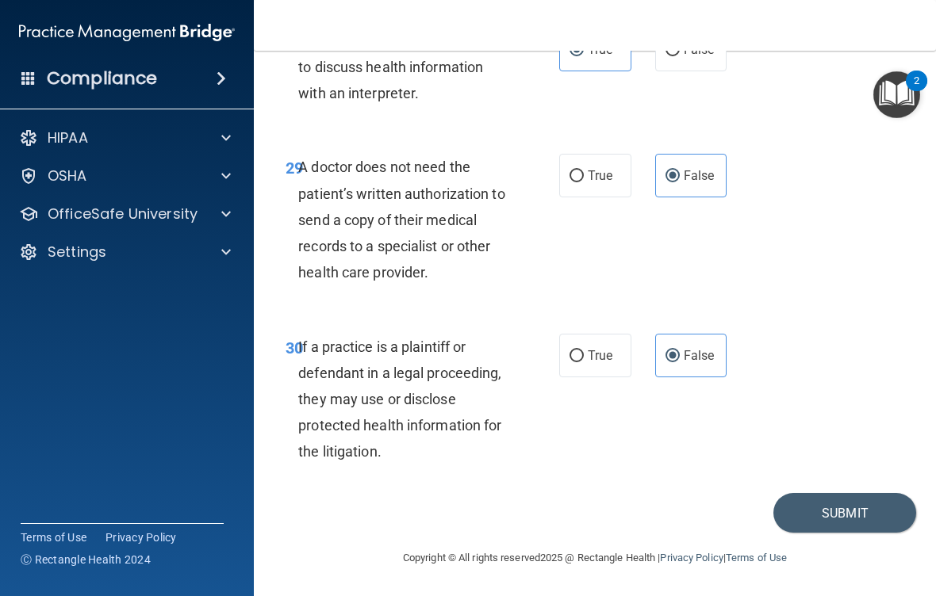
scroll to position [5043, 0]
click at [854, 516] on button "Submit" at bounding box center [844, 514] width 143 height 40
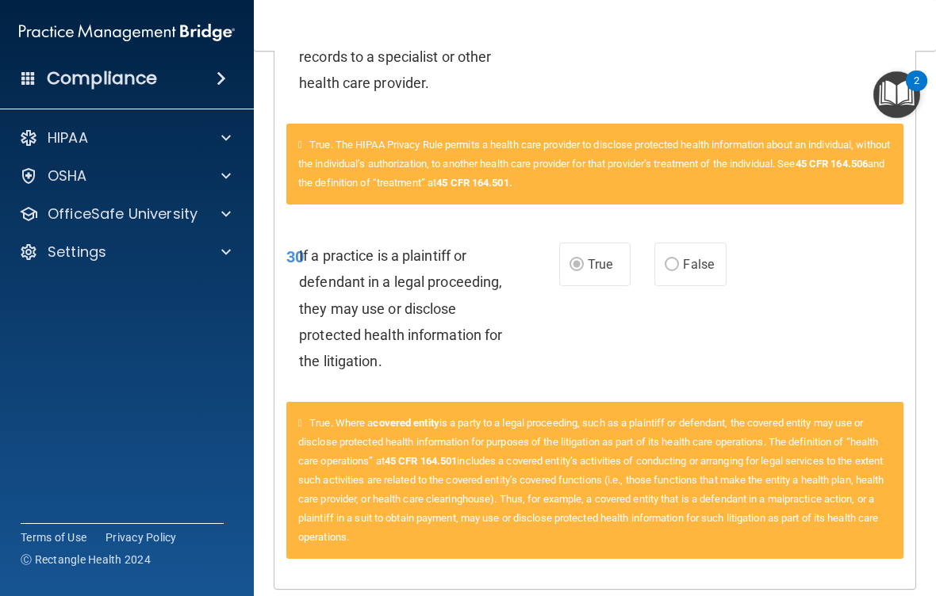
scroll to position [4493, 0]
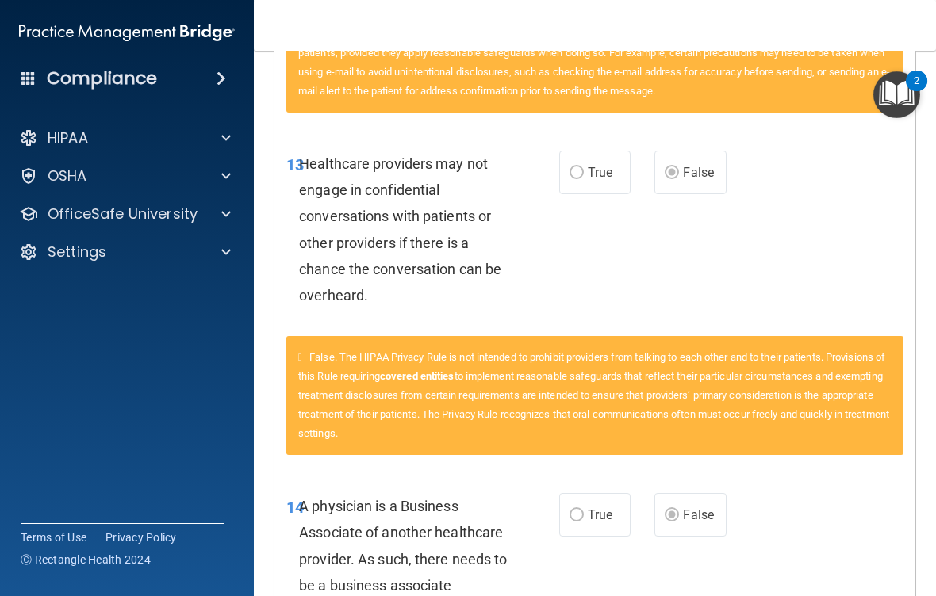
click at [151, 217] on p "OfficeSafe University" at bounding box center [123, 214] width 150 height 19
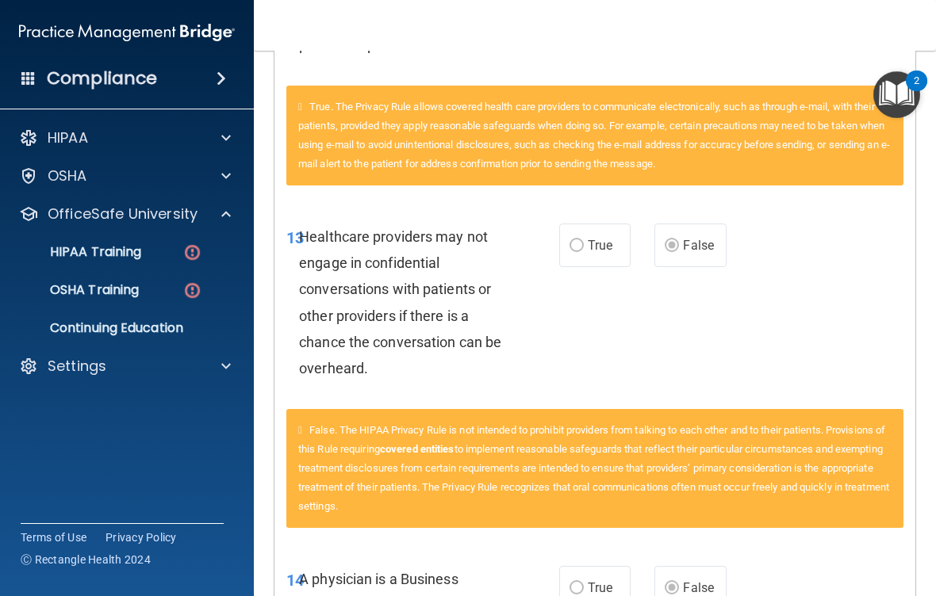
scroll to position [1633, 0]
click at [126, 257] on p "HIPAA Training" at bounding box center [75, 252] width 131 height 16
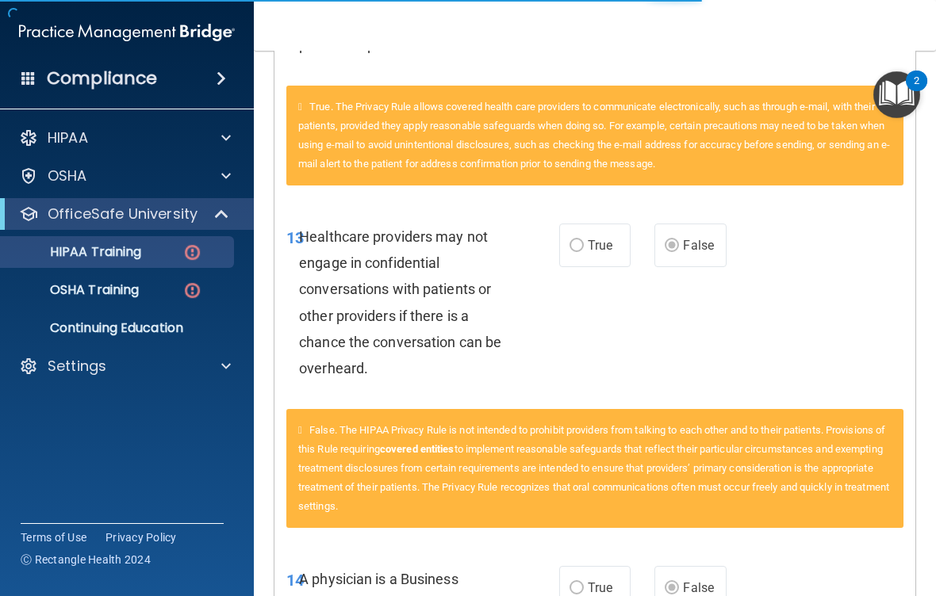
scroll to position [703, 0]
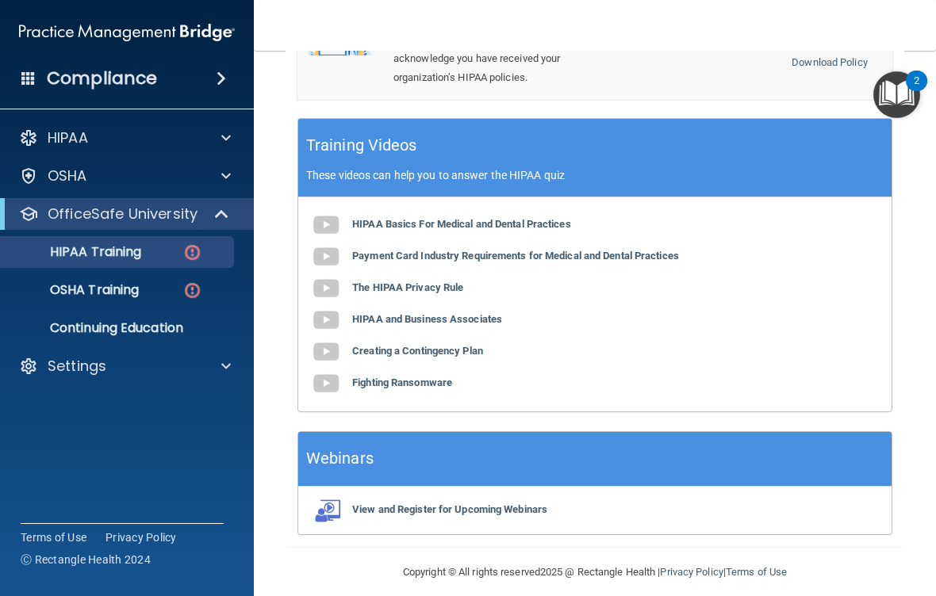
click at [141, 258] on p "HIPAA Training" at bounding box center [75, 252] width 131 height 16
click at [170, 221] on p "OfficeSafe University" at bounding box center [123, 214] width 150 height 19
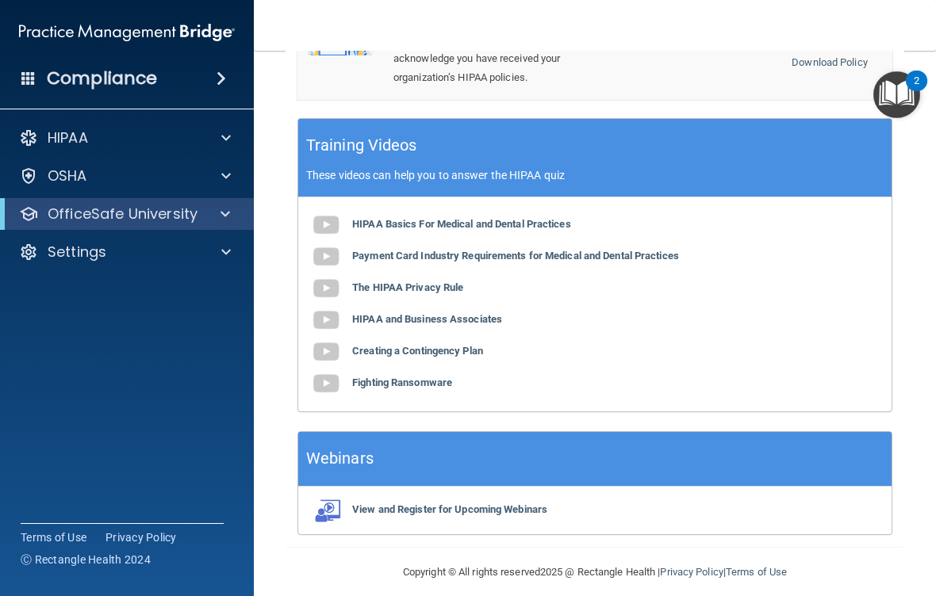
click at [151, 219] on p "OfficeSafe University" at bounding box center [123, 214] width 150 height 19
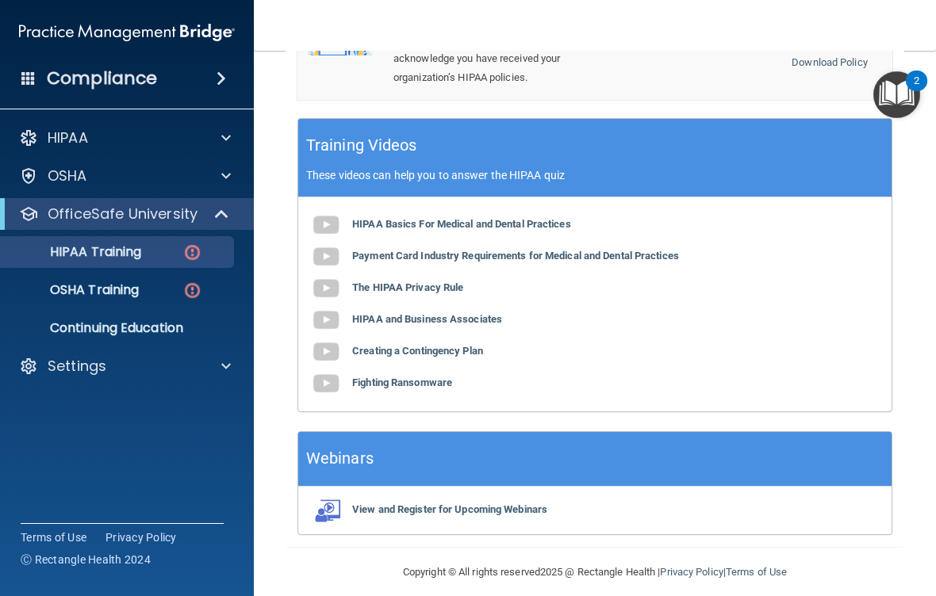
click at [123, 331] on p "Continuing Education" at bounding box center [118, 328] width 216 height 16
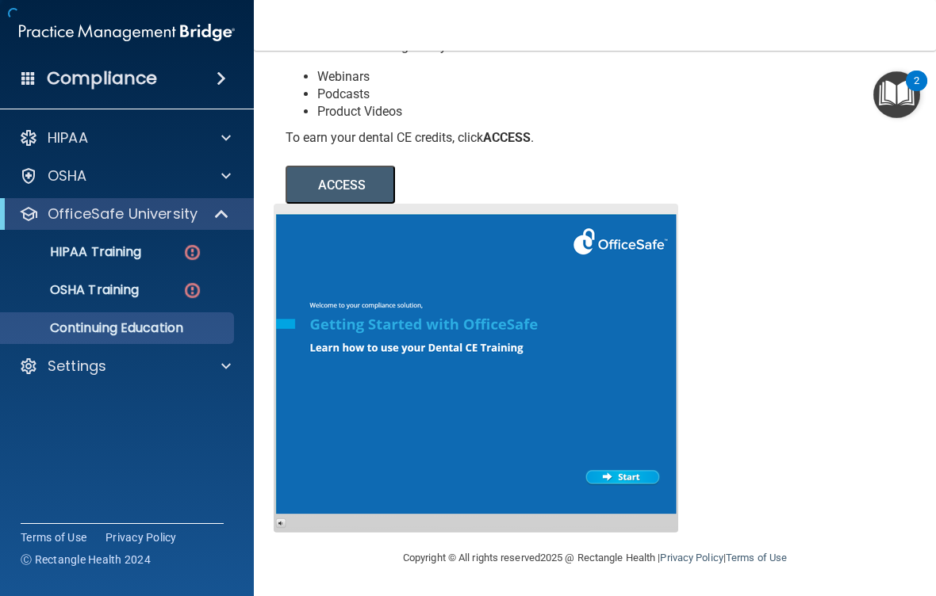
scroll to position [209, 0]
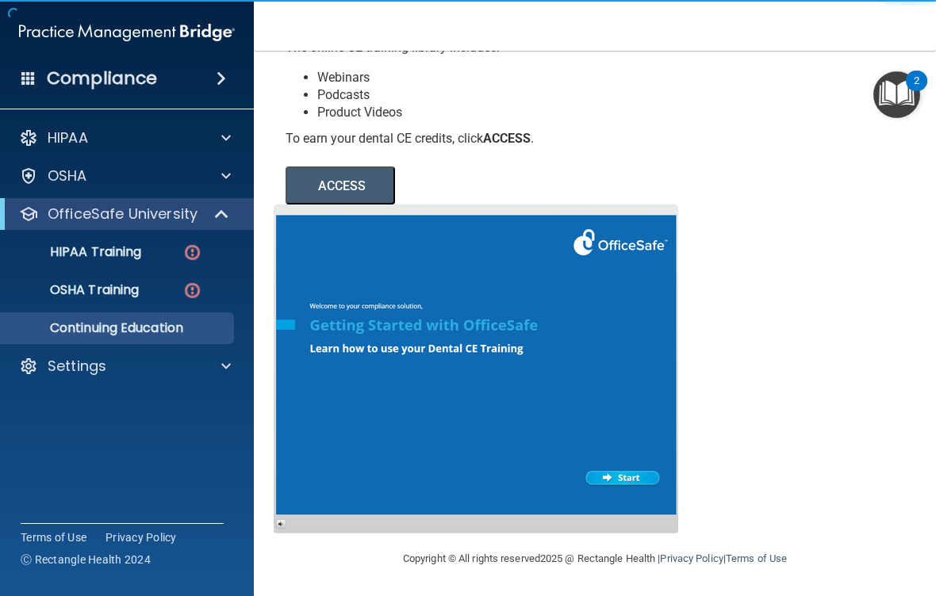
click at [124, 250] on p "HIPAA Training" at bounding box center [75, 252] width 131 height 16
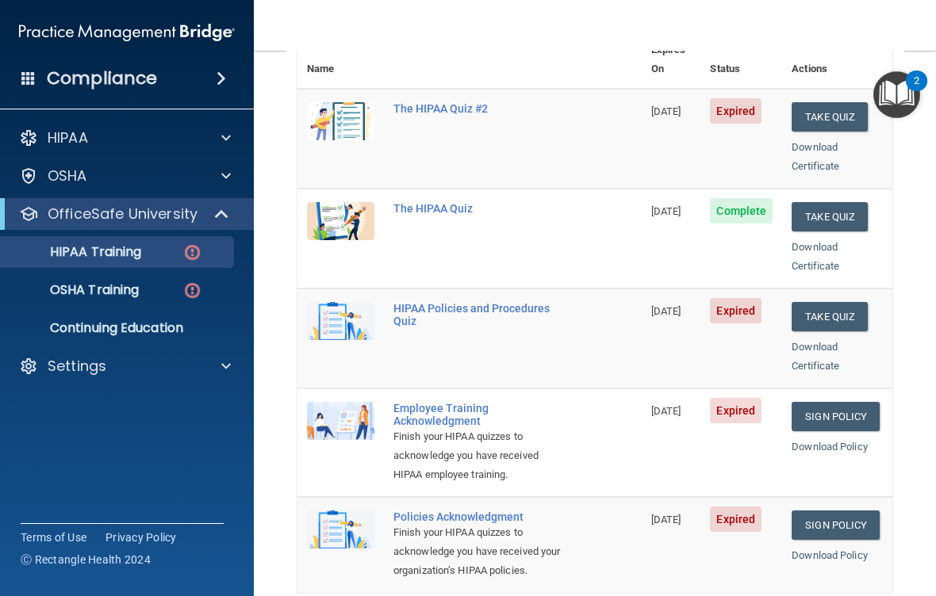
click at [844, 102] on button "Take Quiz" at bounding box center [829, 116] width 76 height 29
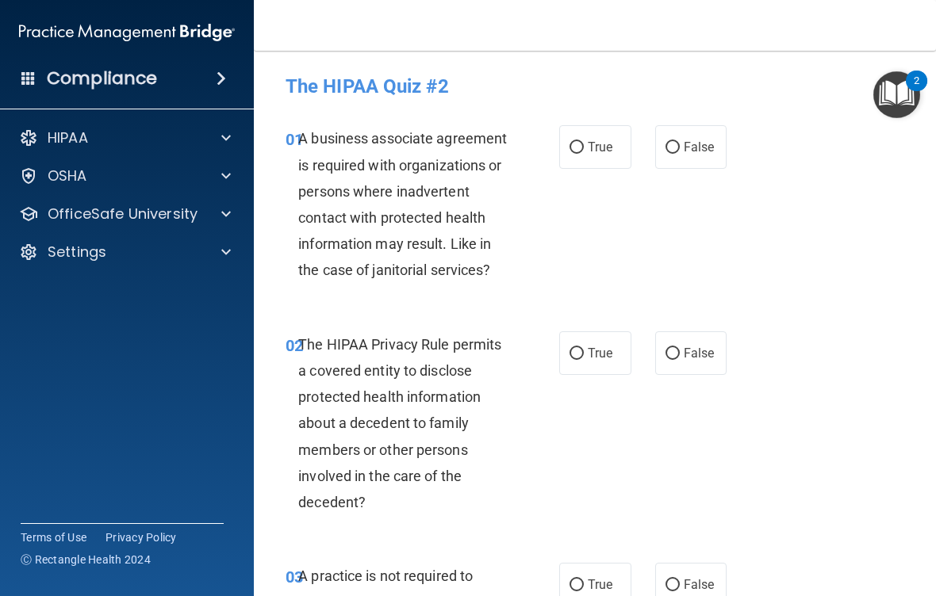
click at [712, 152] on span "False" at bounding box center [698, 147] width 31 height 15
click at [680, 152] on input "False" at bounding box center [672, 148] width 14 height 12
radio input "true"
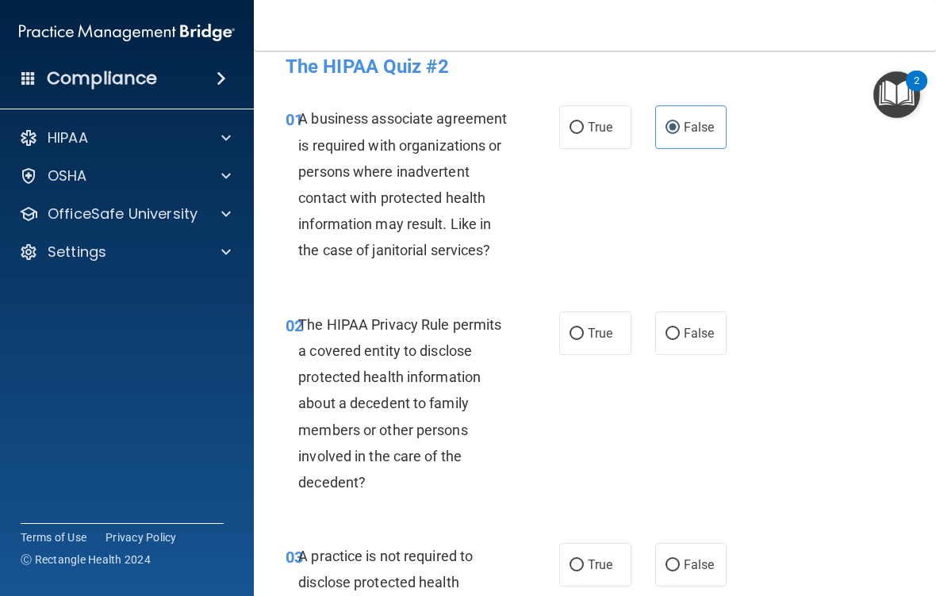
scroll to position [21, 0]
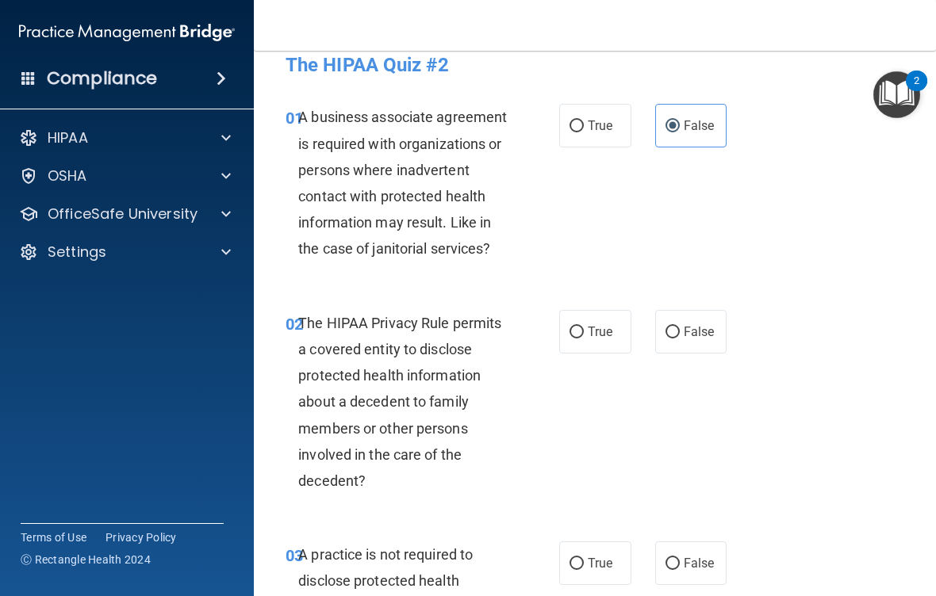
click at [606, 332] on span "True" at bounding box center [600, 331] width 25 height 15
click at [584, 332] on input "True" at bounding box center [576, 333] width 14 height 12
radio input "true"
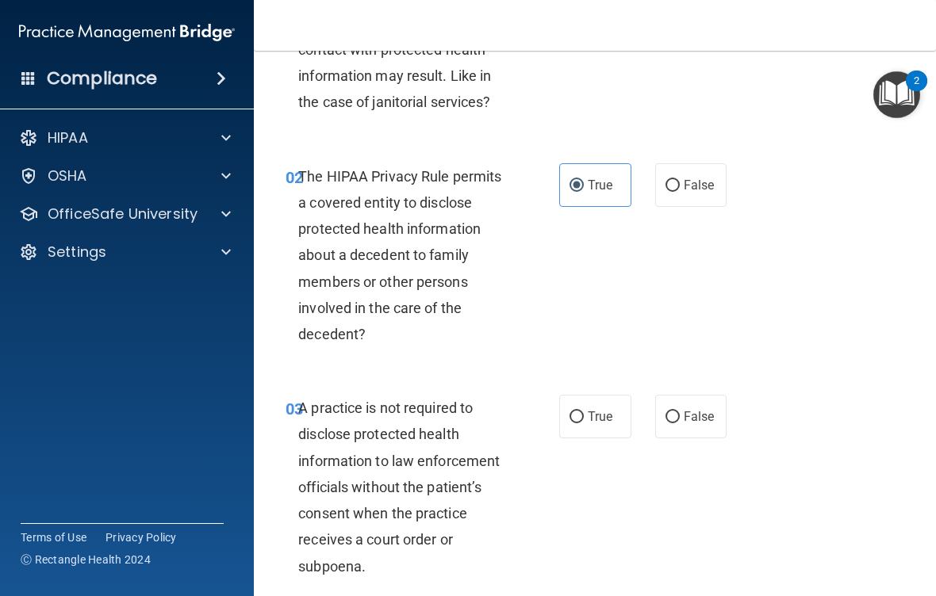
scroll to position [169, 0]
click at [685, 410] on span "False" at bounding box center [698, 415] width 31 height 15
click at [680, 411] on input "False" at bounding box center [672, 417] width 14 height 12
radio input "true"
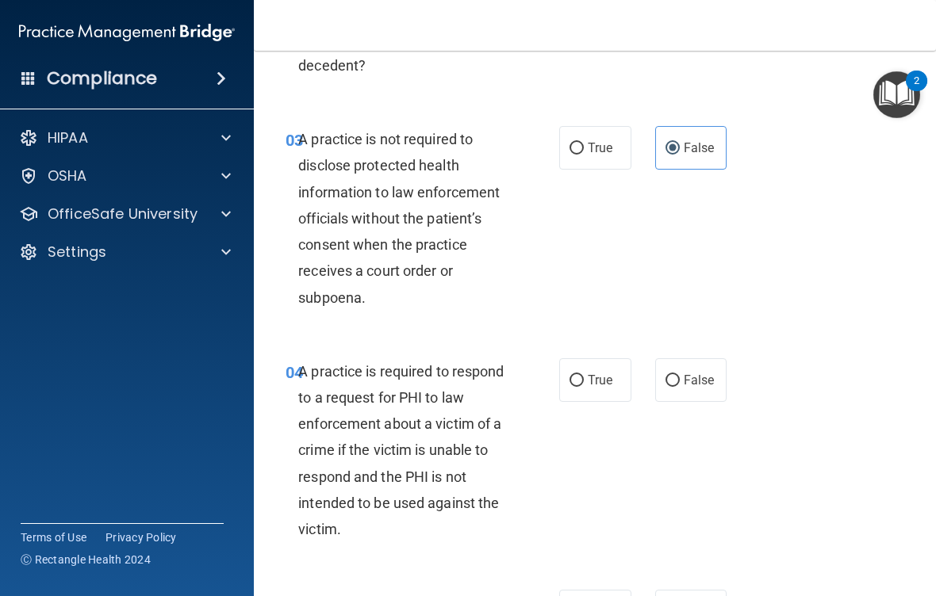
scroll to position [438, 0]
click at [596, 373] on span "True" at bounding box center [600, 379] width 25 height 15
click at [584, 374] on input "True" at bounding box center [576, 380] width 14 height 12
radio input "true"
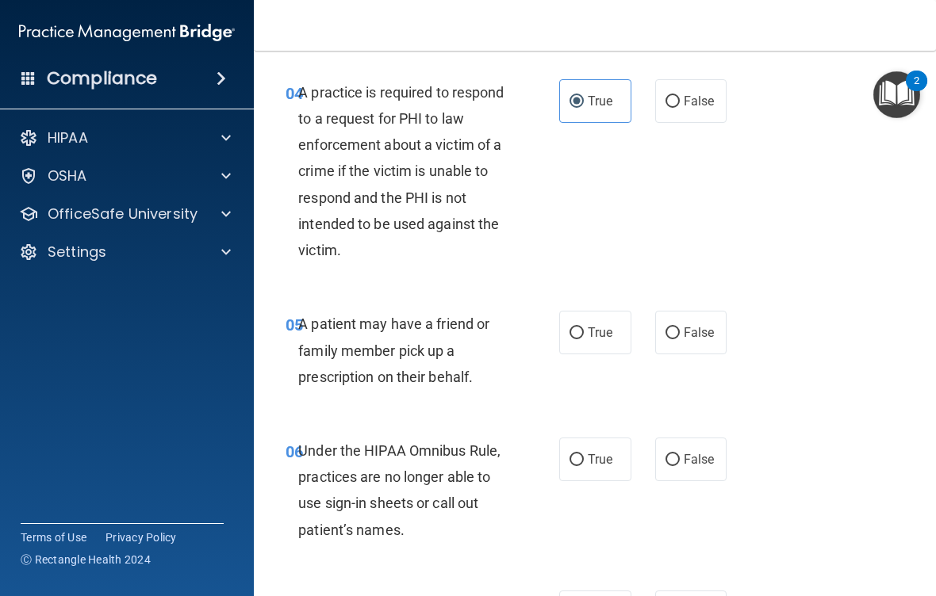
scroll to position [718, 0]
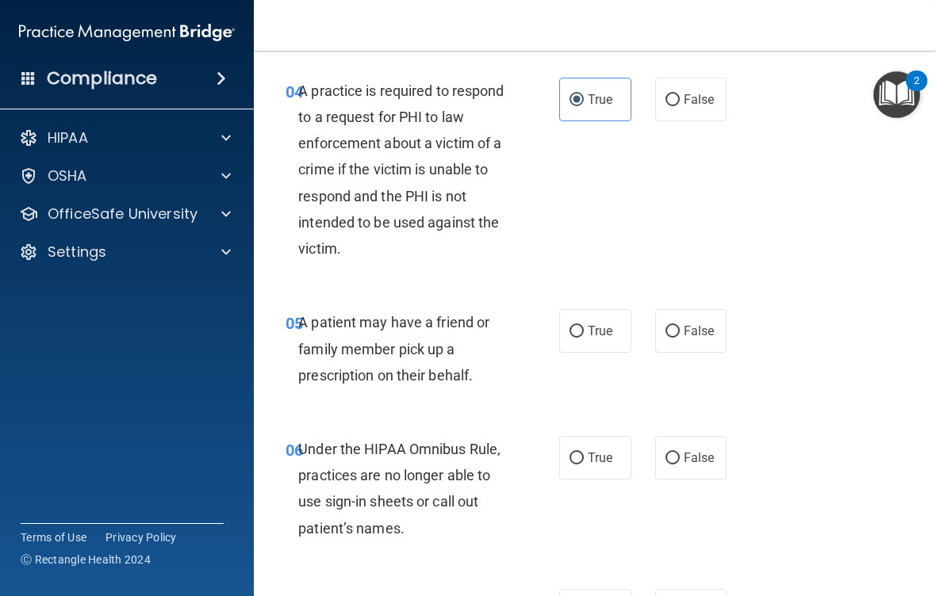
click at [599, 324] on span "True" at bounding box center [600, 330] width 25 height 15
click at [584, 326] on input "True" at bounding box center [576, 332] width 14 height 12
radio input "true"
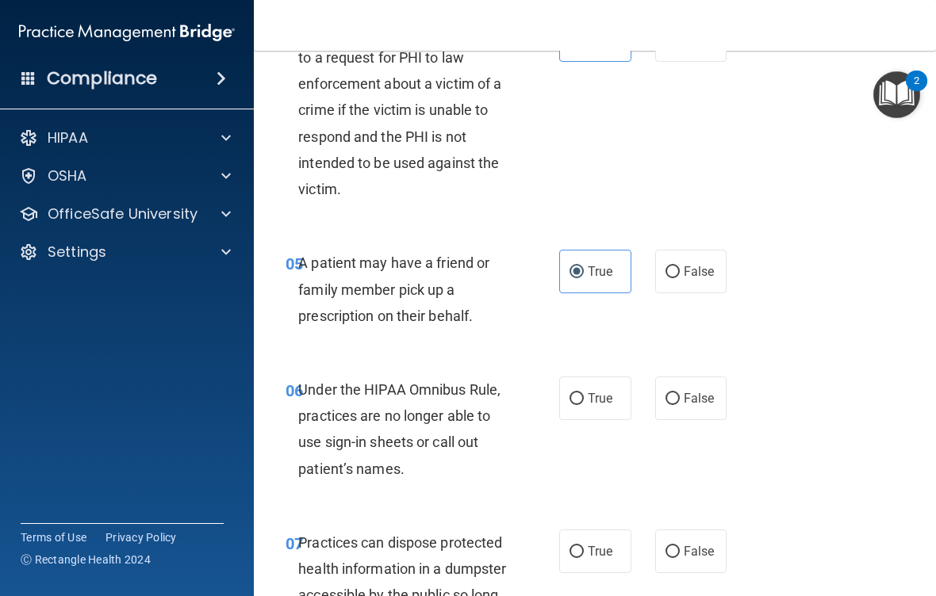
scroll to position [779, 0]
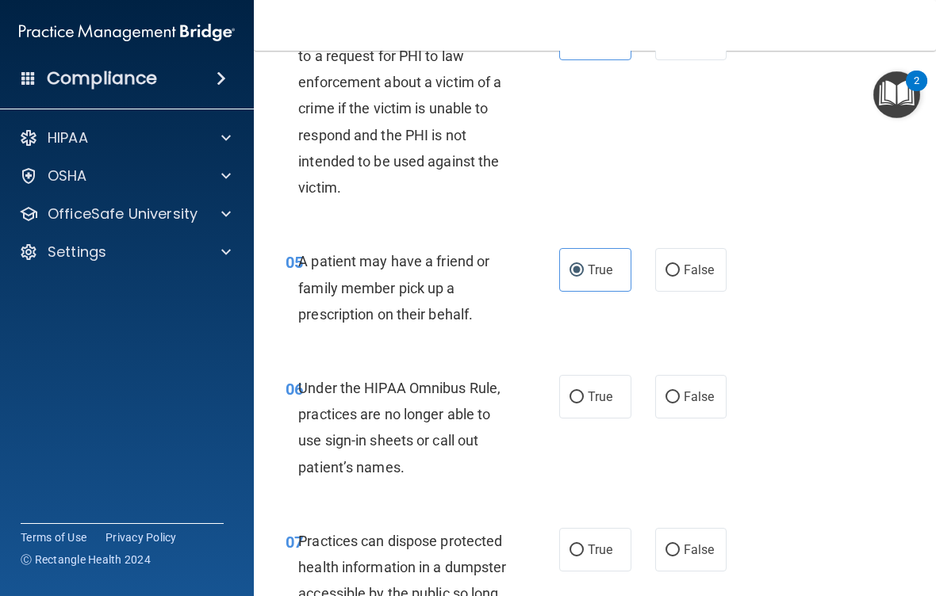
click at [695, 392] on span "False" at bounding box center [698, 396] width 31 height 15
click at [680, 392] on input "False" at bounding box center [672, 398] width 14 height 12
radio input "true"
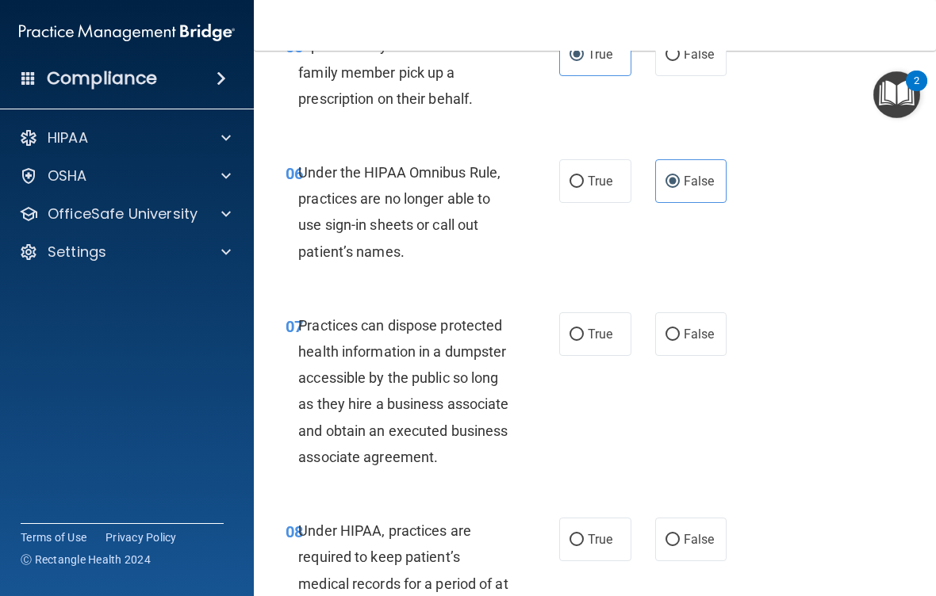
scroll to position [995, 0]
click at [827, 367] on div "07 Practices can dispose protected health information in a dumpster accessible …" at bounding box center [595, 394] width 642 height 205
click at [699, 328] on span "False" at bounding box center [698, 333] width 31 height 15
click at [680, 328] on input "False" at bounding box center [672, 334] width 14 height 12
radio input "true"
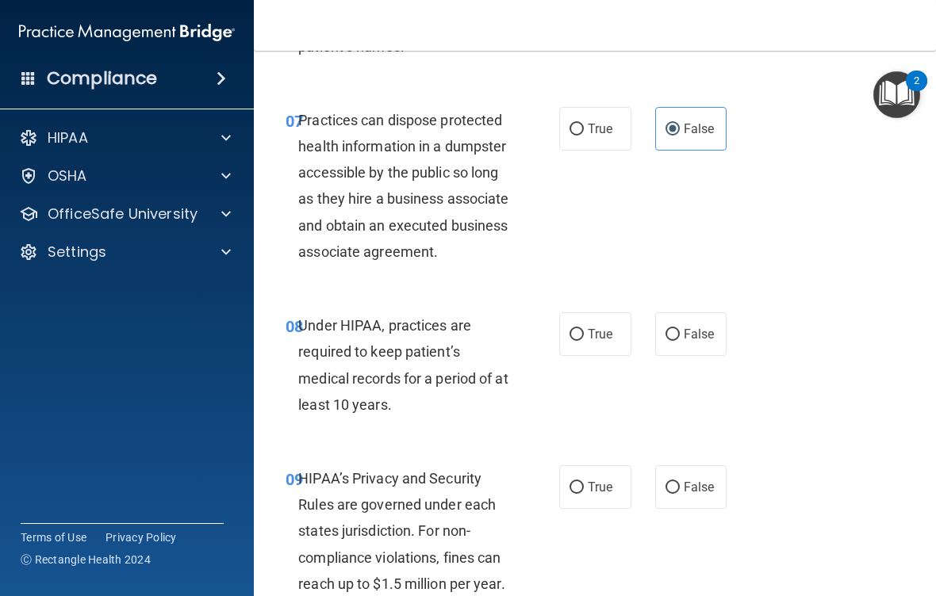
scroll to position [1201, 0]
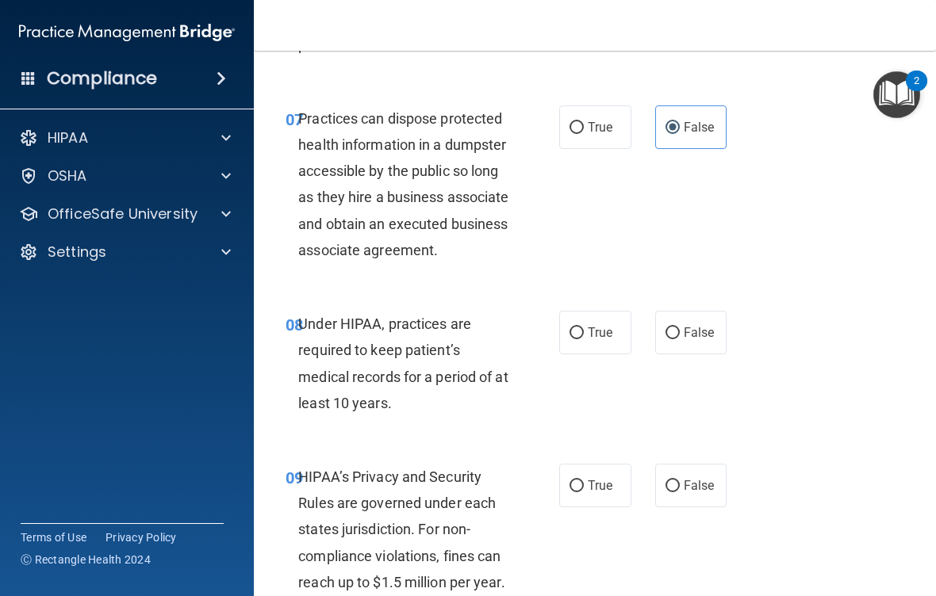
click at [698, 340] on span "False" at bounding box center [698, 332] width 31 height 15
click at [680, 339] on input "False" at bounding box center [672, 333] width 14 height 12
radio input "true"
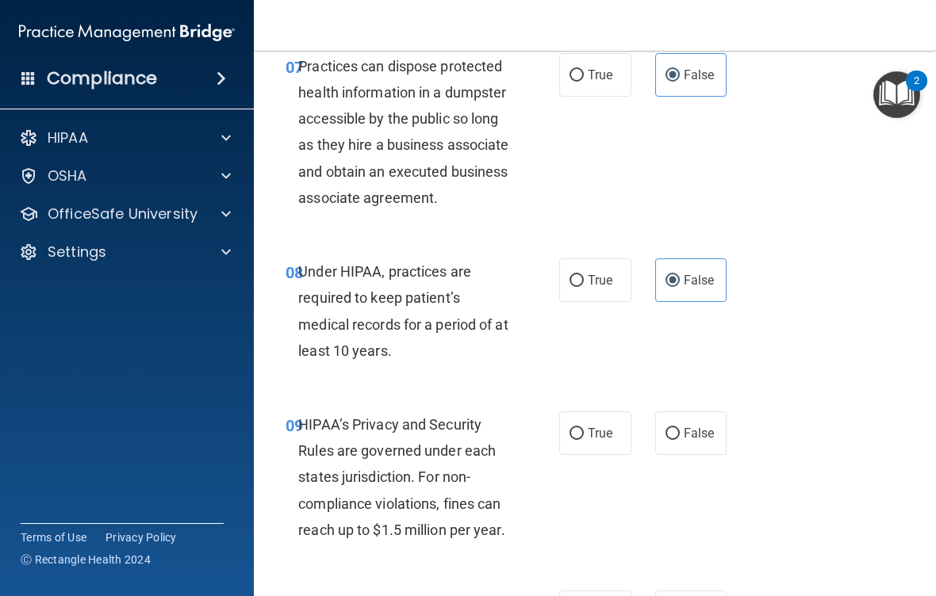
scroll to position [1260, 0]
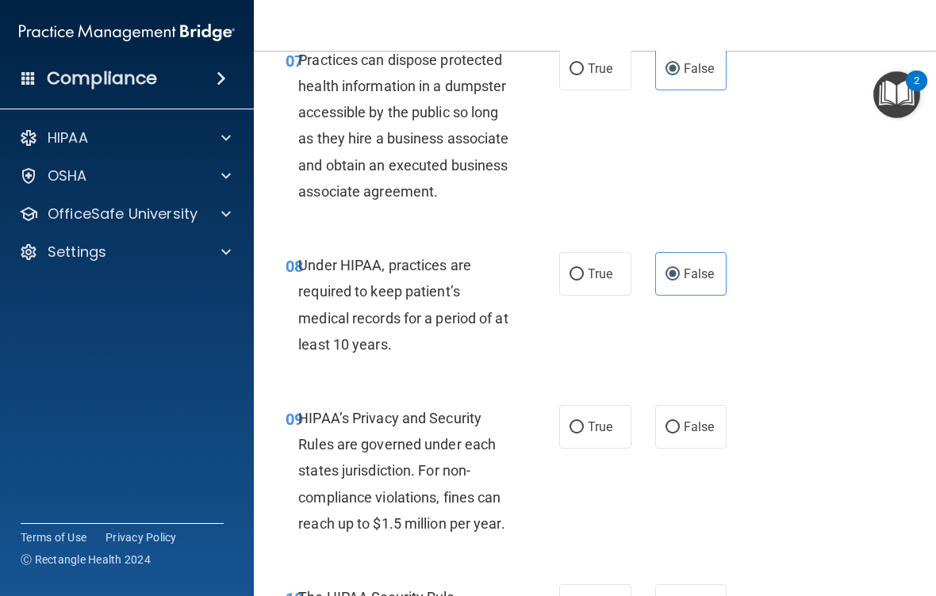
click at [688, 435] on span "False" at bounding box center [698, 426] width 31 height 15
click at [680, 434] on input "False" at bounding box center [672, 428] width 14 height 12
radio input "true"
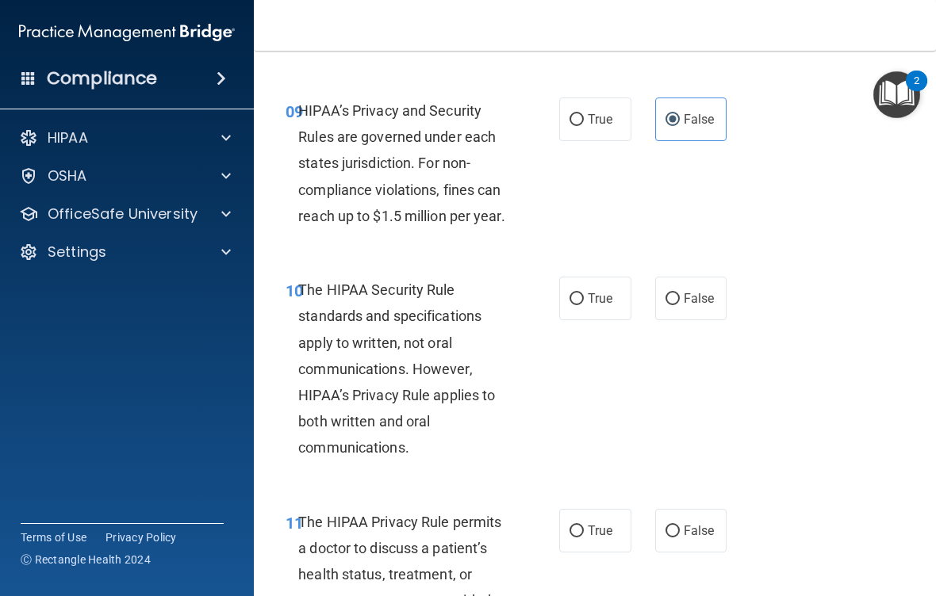
scroll to position [1568, 0]
click at [589, 305] on span "True" at bounding box center [600, 297] width 25 height 15
click at [584, 304] on input "True" at bounding box center [576, 299] width 14 height 12
radio input "true"
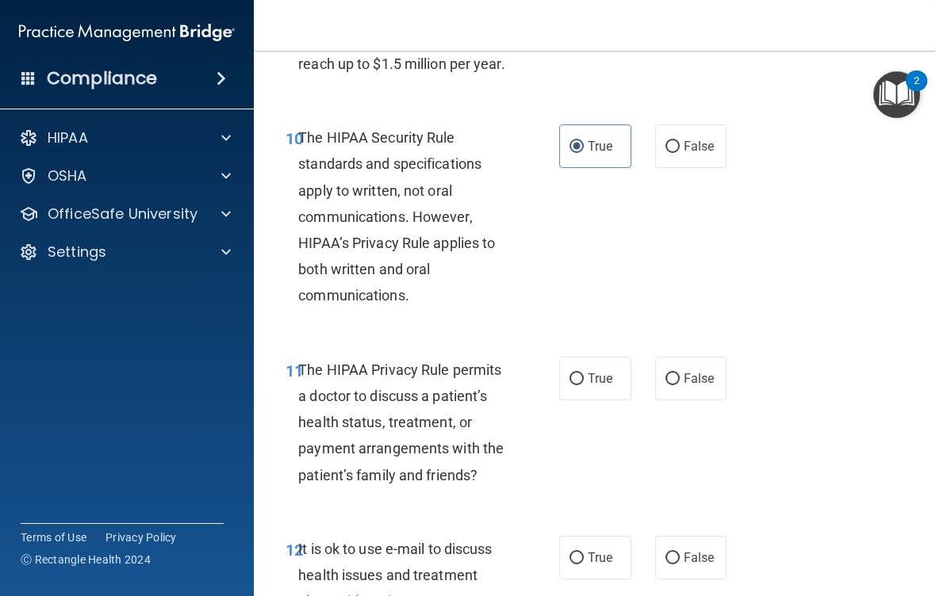
scroll to position [1721, 0]
click at [598, 385] on span "True" at bounding box center [600, 377] width 25 height 15
click at [584, 385] on input "True" at bounding box center [576, 379] width 14 height 12
radio input "true"
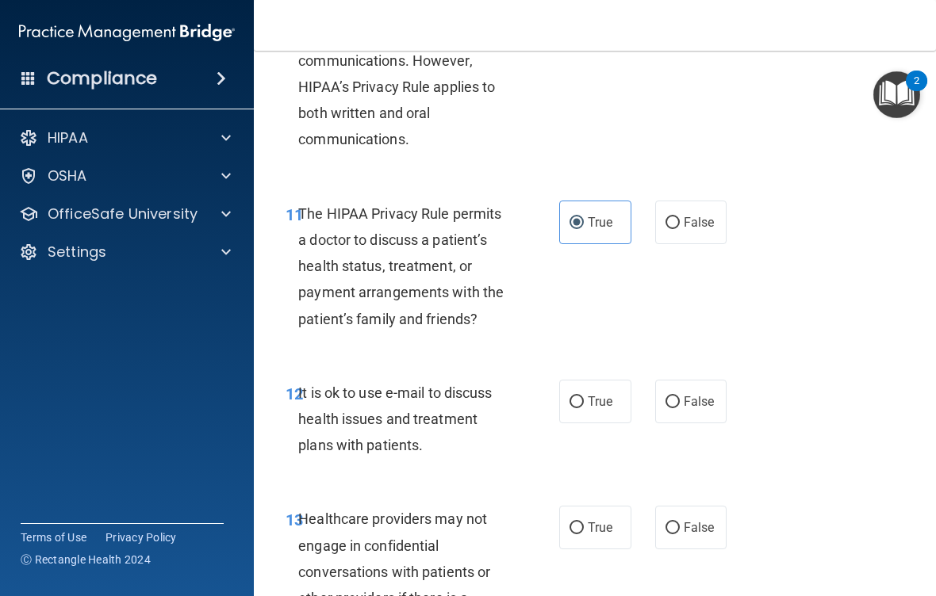
scroll to position [1880, 0]
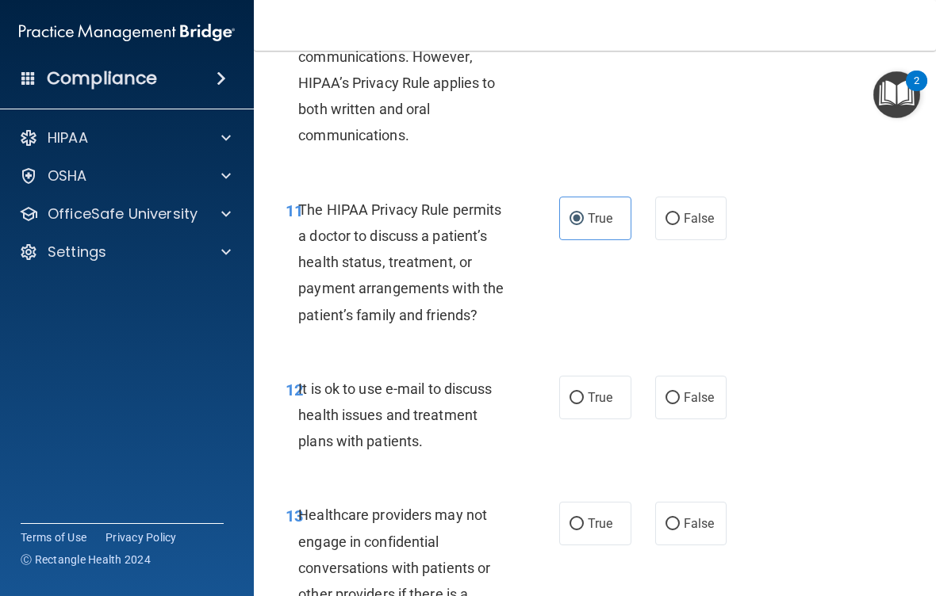
click at [599, 405] on span "True" at bounding box center [600, 397] width 25 height 15
click at [584, 404] on input "True" at bounding box center [576, 398] width 14 height 12
radio input "true"
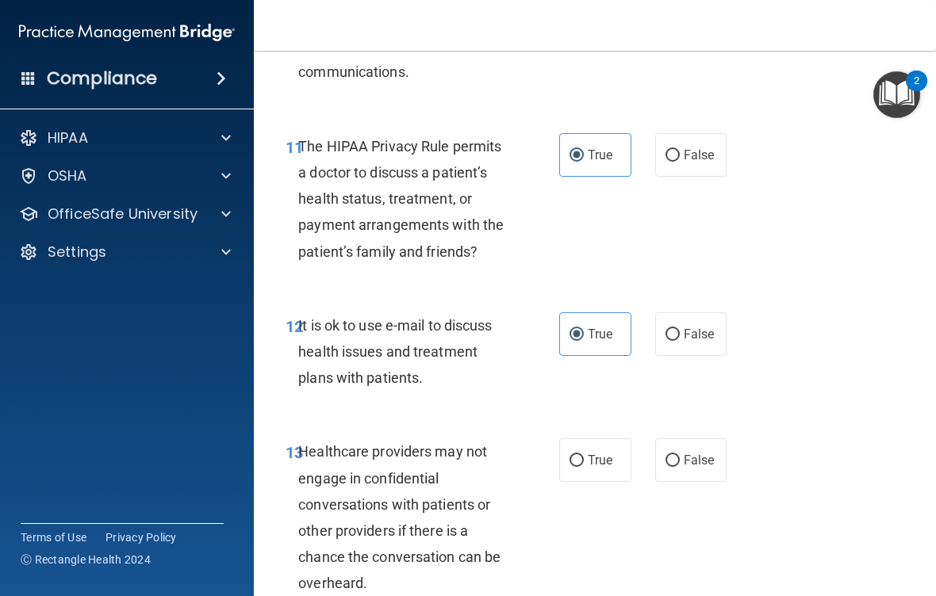
scroll to position [1950, 0]
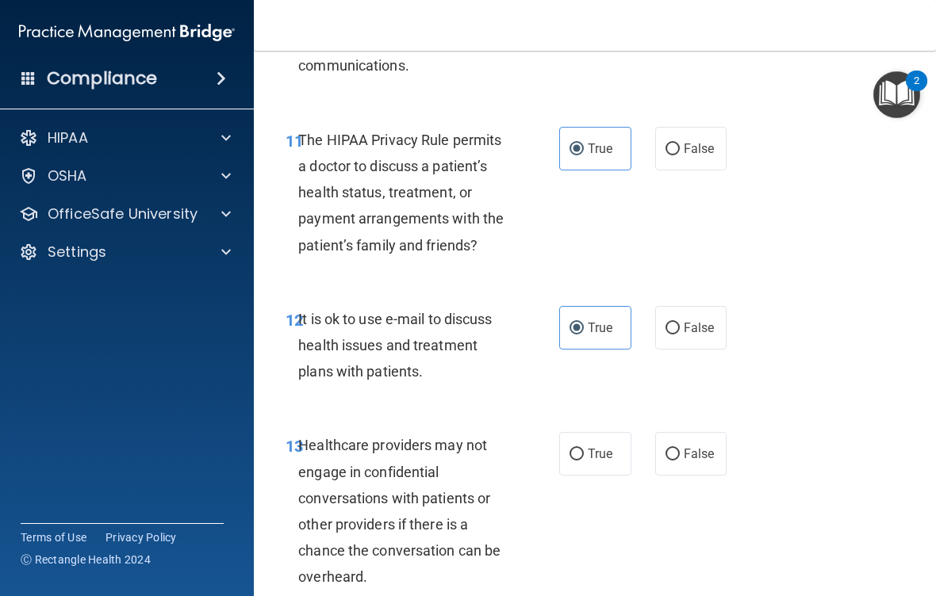
click at [702, 461] on span "False" at bounding box center [698, 453] width 31 height 15
click at [680, 461] on input "False" at bounding box center [672, 455] width 14 height 12
radio input "true"
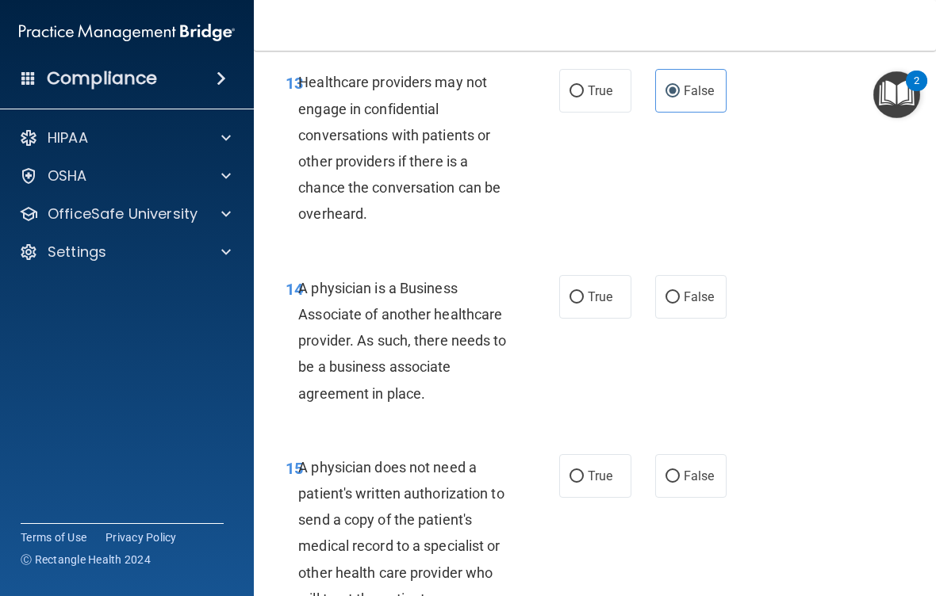
scroll to position [2314, 0]
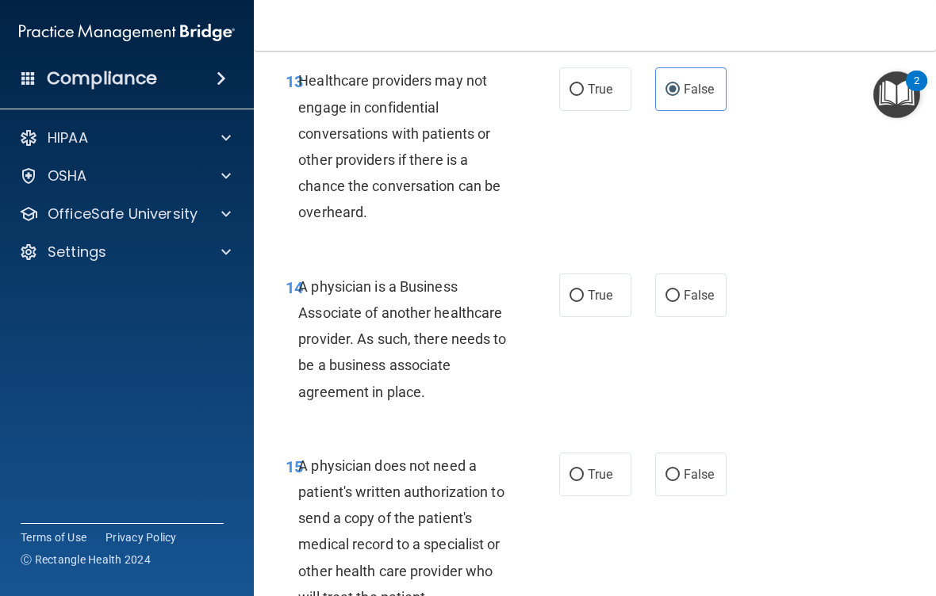
click at [595, 303] on span "True" at bounding box center [600, 295] width 25 height 15
click at [584, 302] on input "True" at bounding box center [576, 296] width 14 height 12
radio input "true"
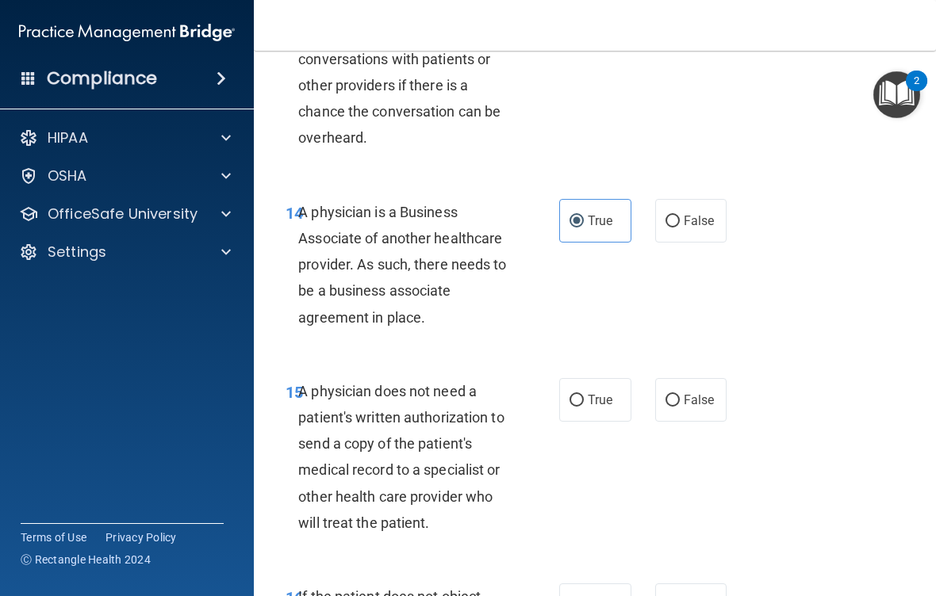
scroll to position [2390, 0]
click at [702, 407] on span "False" at bounding box center [698, 399] width 31 height 15
click at [680, 406] on input "False" at bounding box center [672, 400] width 14 height 12
radio input "true"
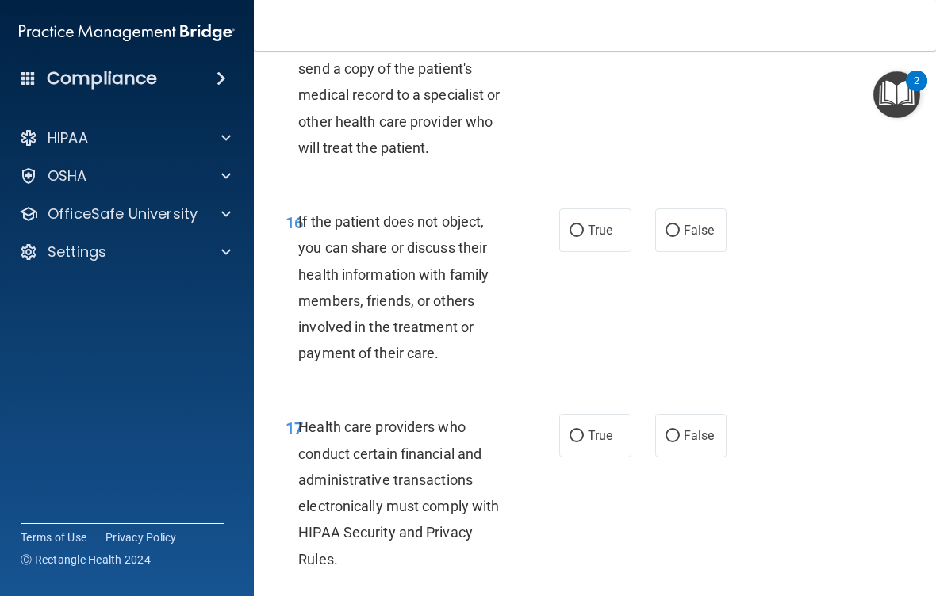
scroll to position [2765, 0]
click at [603, 442] on span "True" at bounding box center [600, 434] width 25 height 15
click at [584, 442] on input "True" at bounding box center [576, 436] width 14 height 12
radio input "true"
click at [598, 251] on label "True" at bounding box center [595, 230] width 72 height 44
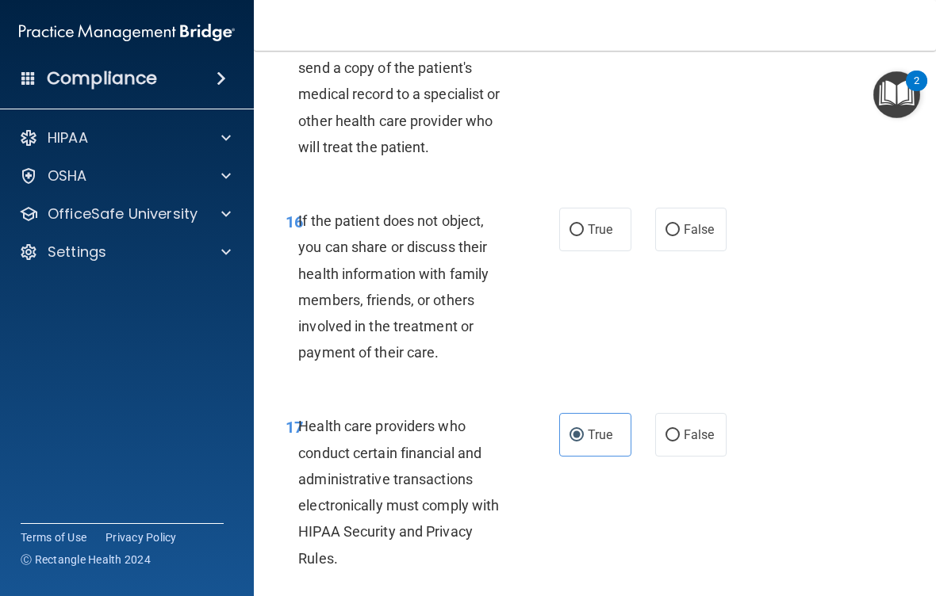
click at [584, 236] on input "True" at bounding box center [576, 230] width 14 height 12
radio input "true"
click at [689, 237] on span "False" at bounding box center [698, 229] width 31 height 15
click at [680, 236] on input "False" at bounding box center [672, 230] width 14 height 12
radio input "true"
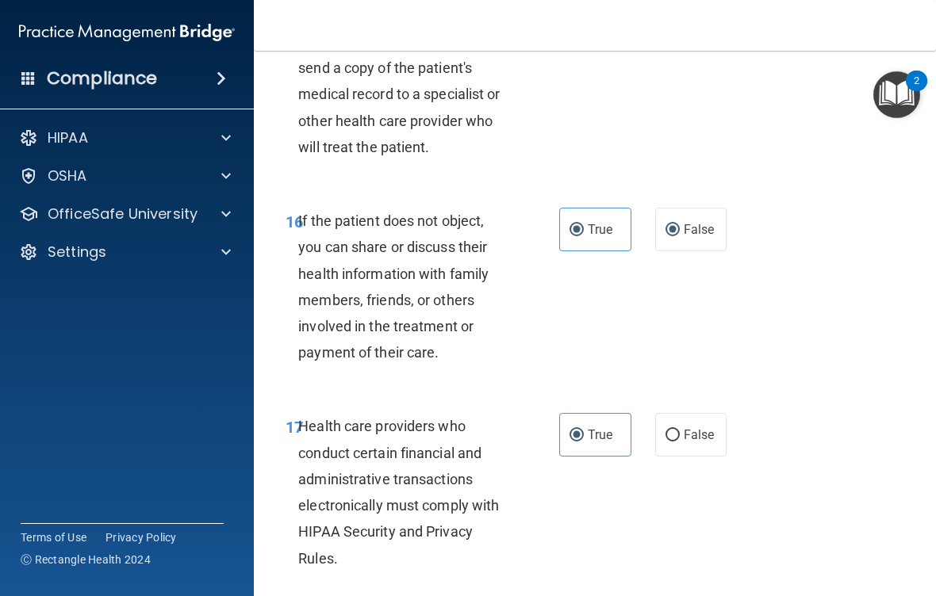
radio input "false"
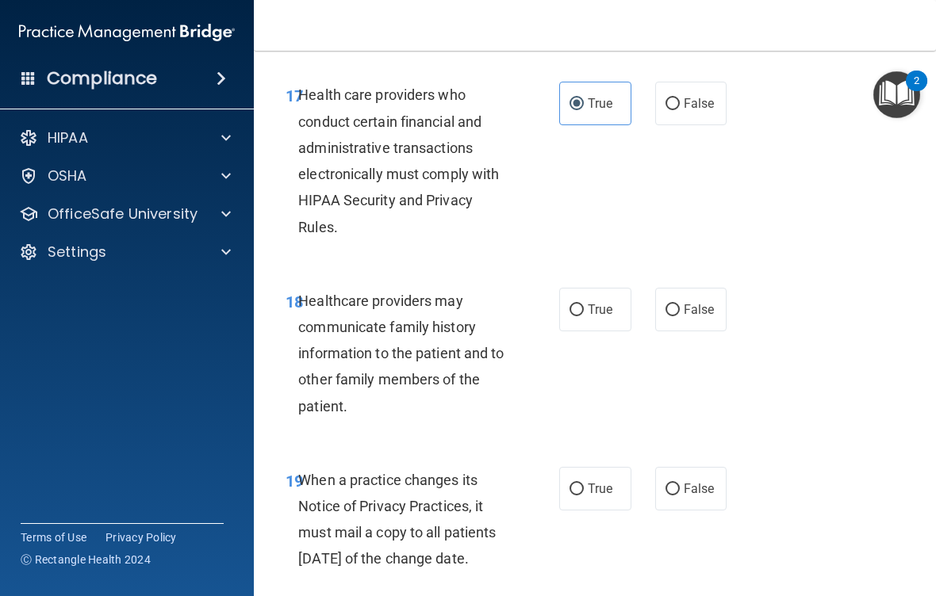
scroll to position [3099, 0]
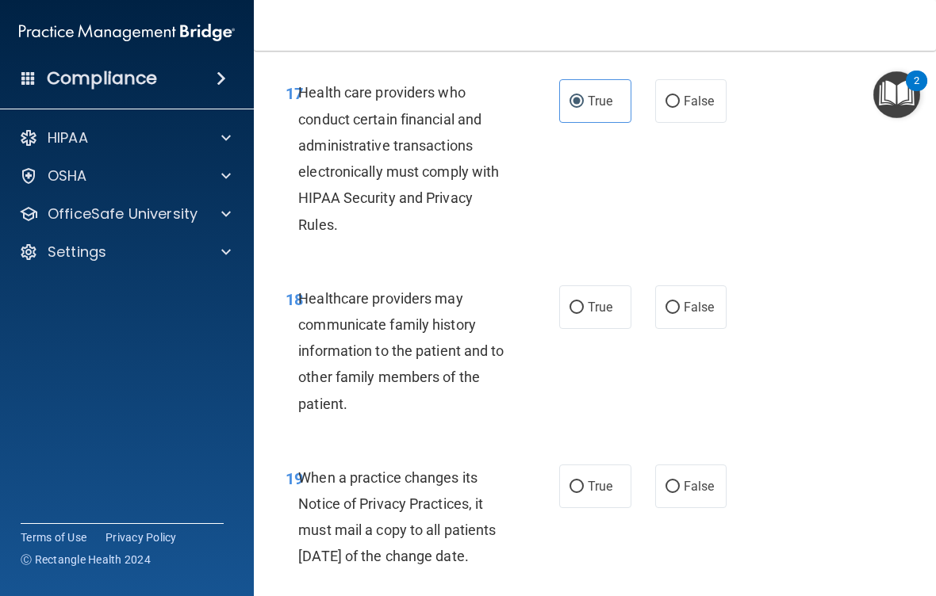
click at [709, 494] on span "False" at bounding box center [698, 486] width 31 height 15
click at [680, 493] on input "False" at bounding box center [672, 487] width 14 height 12
radio input "true"
click at [597, 315] on span "True" at bounding box center [600, 307] width 25 height 15
click at [584, 314] on input "True" at bounding box center [576, 308] width 14 height 12
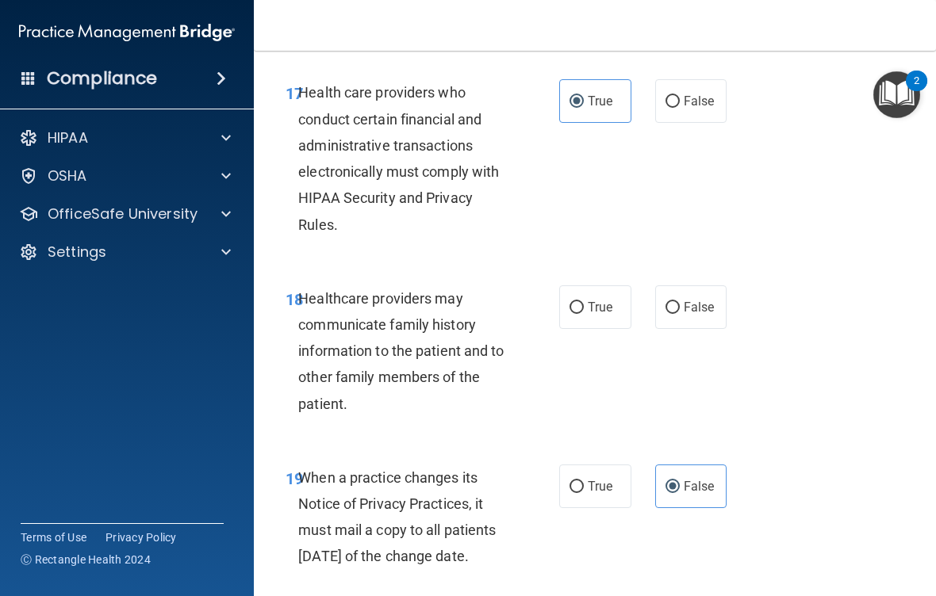
radio input "true"
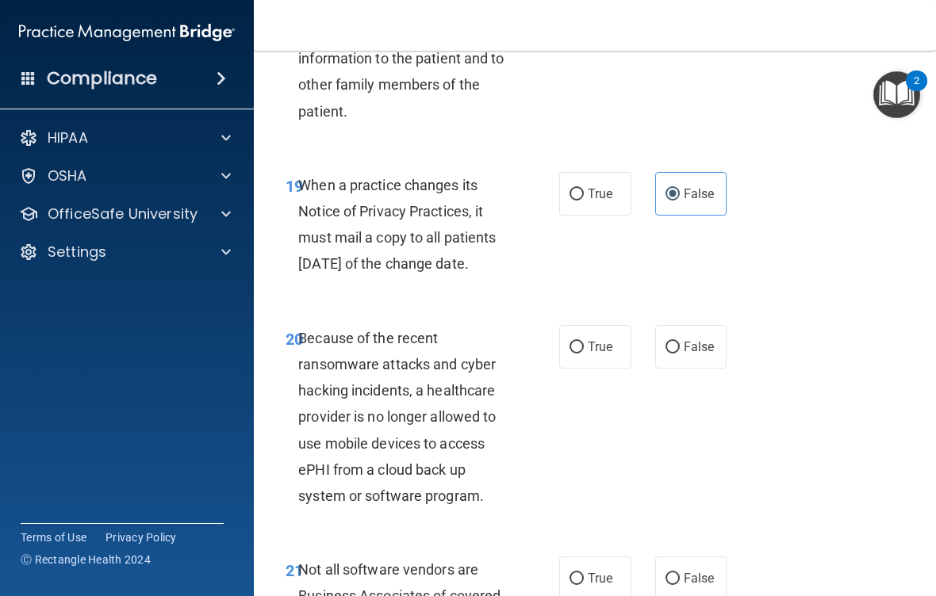
scroll to position [3393, 0]
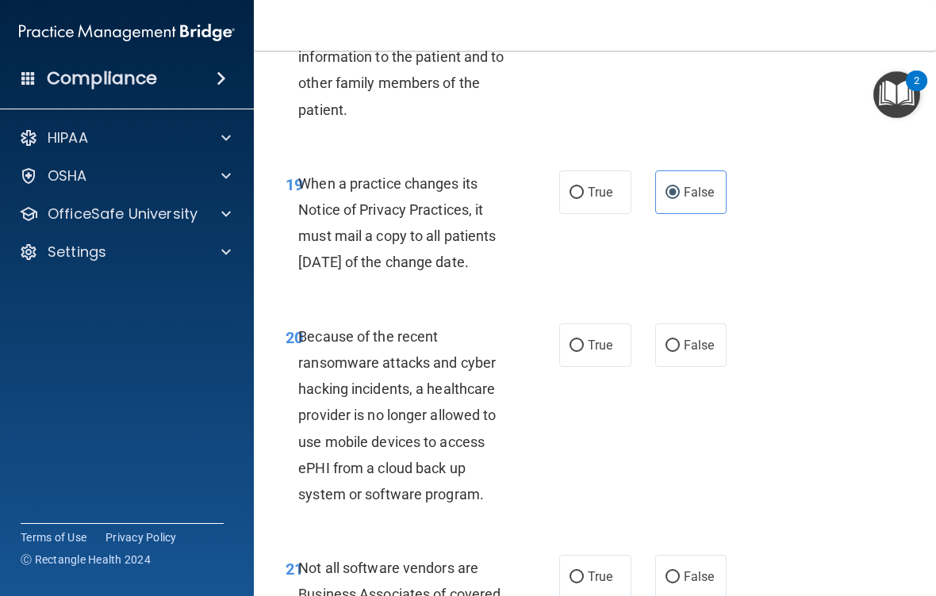
click at [708, 353] on span "False" at bounding box center [698, 345] width 31 height 15
click at [680, 352] on input "False" at bounding box center [672, 346] width 14 height 12
radio input "true"
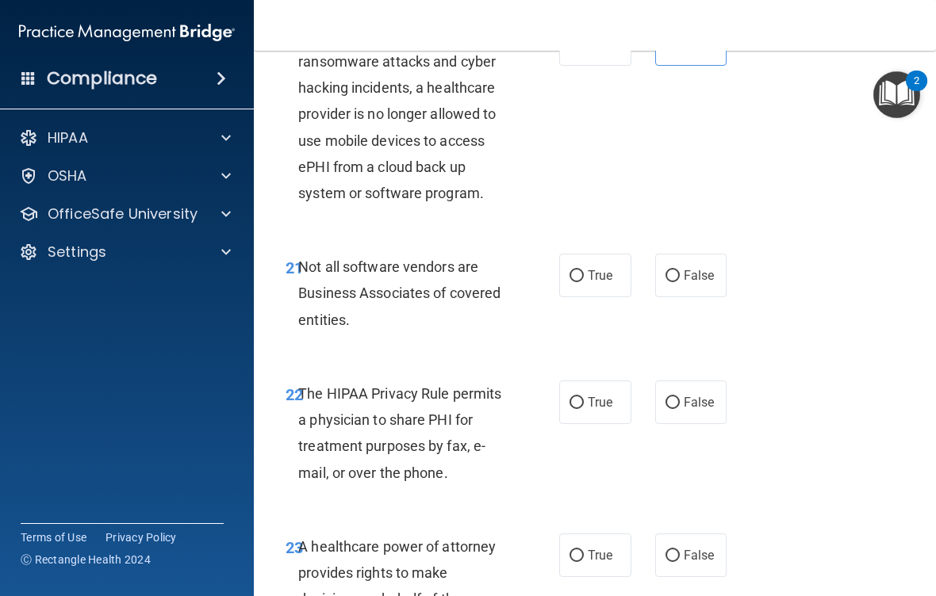
scroll to position [3694, 0]
click at [602, 424] on label "True" at bounding box center [595, 403] width 72 height 44
click at [584, 409] on input "True" at bounding box center [576, 403] width 14 height 12
radio input "true"
click at [600, 283] on span "True" at bounding box center [600, 275] width 25 height 15
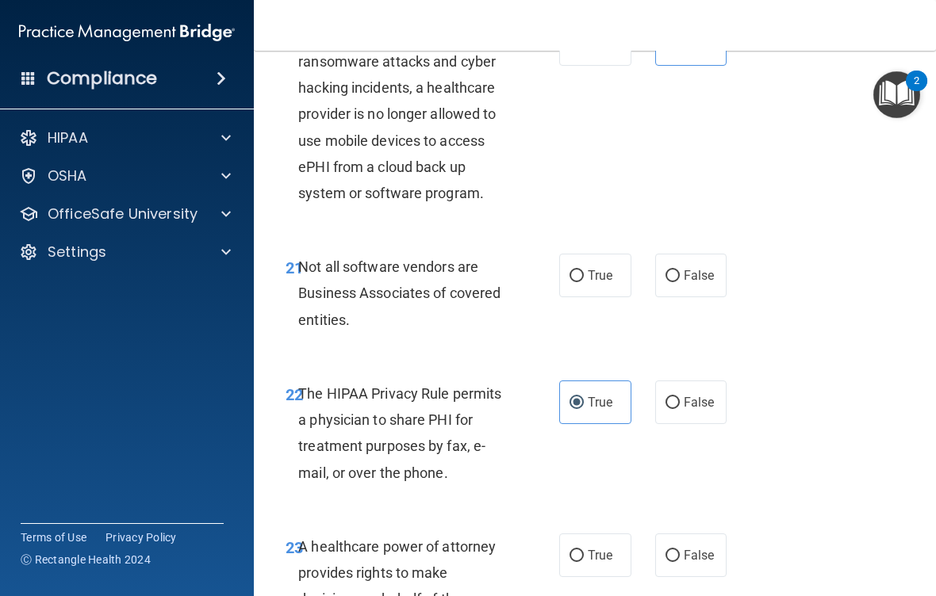
click at [584, 282] on input "True" at bounding box center [576, 276] width 14 height 12
radio input "true"
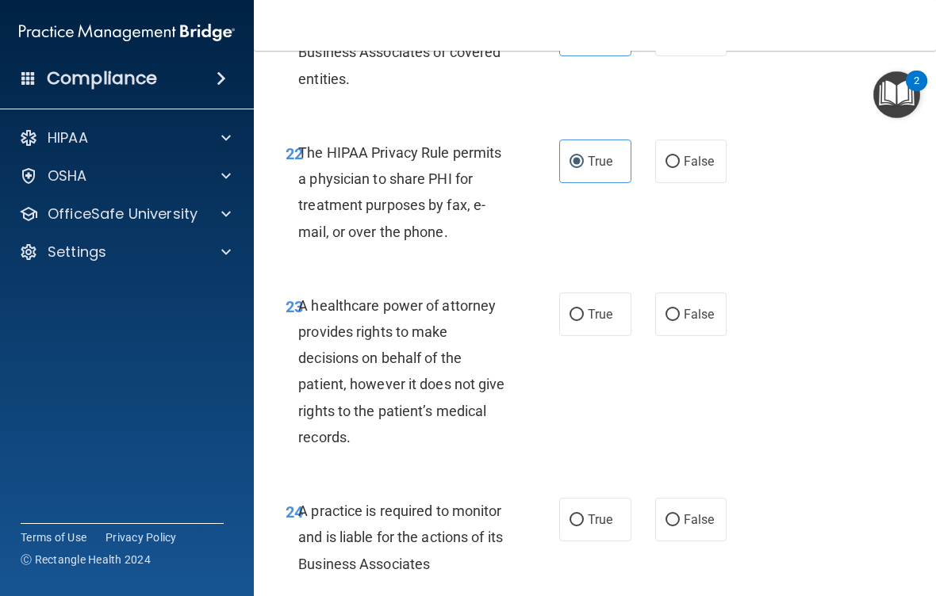
scroll to position [3936, 0]
click at [611, 335] on label "True" at bounding box center [595, 314] width 72 height 44
click at [584, 320] on input "True" at bounding box center [576, 314] width 14 height 12
radio input "true"
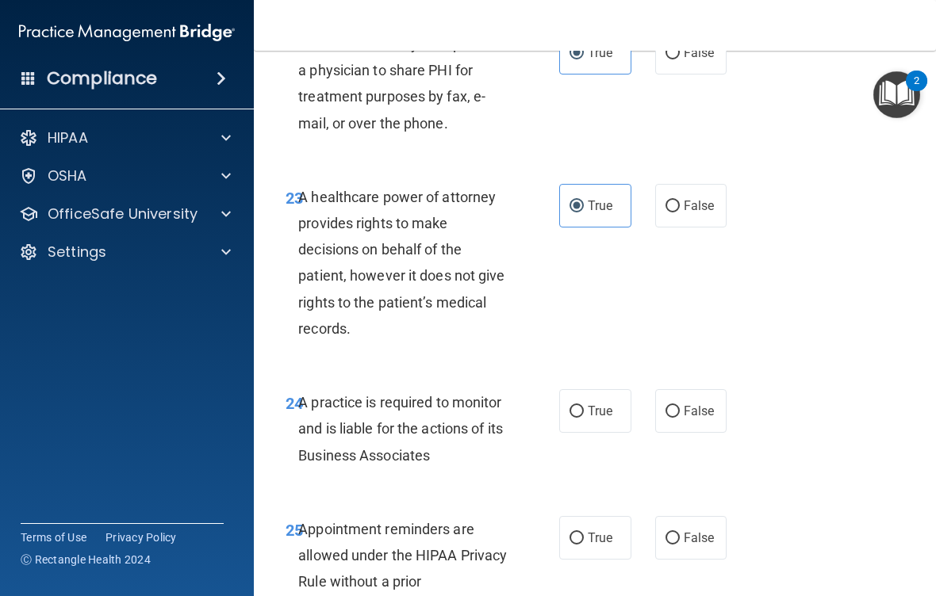
scroll to position [4046, 0]
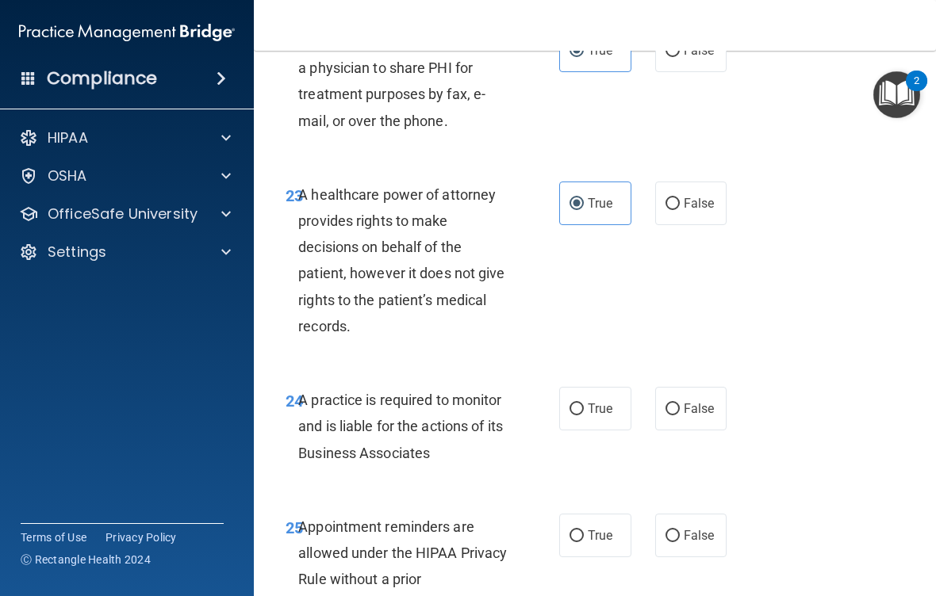
click at [618, 431] on label "True" at bounding box center [595, 409] width 72 height 44
click at [584, 415] on input "True" at bounding box center [576, 410] width 14 height 12
radio input "true"
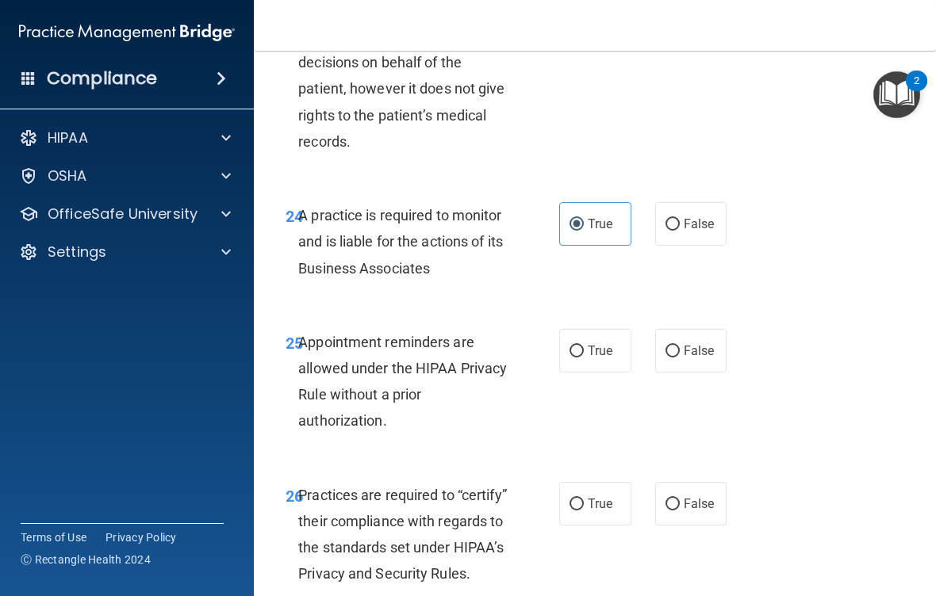
scroll to position [4232, 0]
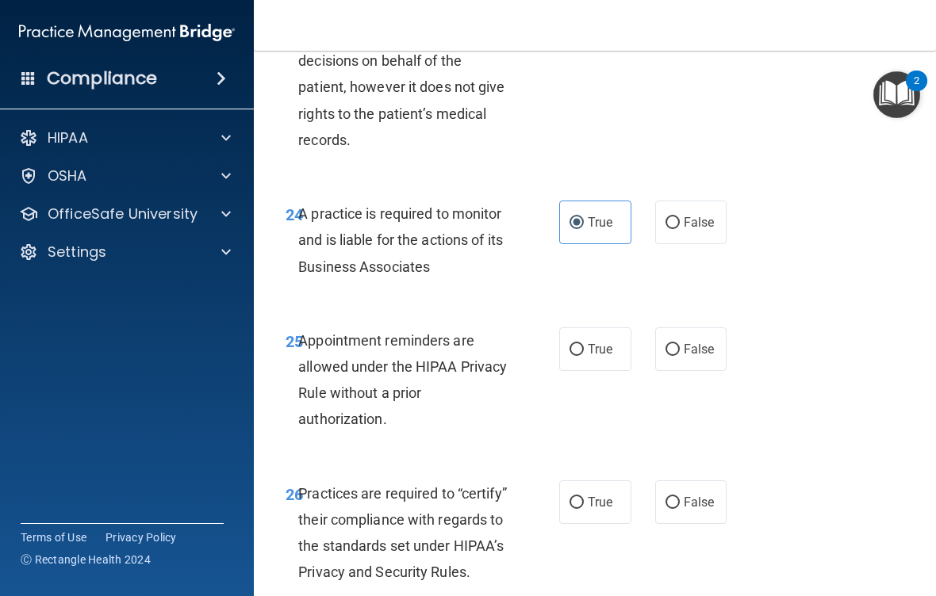
click at [596, 371] on label "True" at bounding box center [595, 349] width 72 height 44
click at [584, 356] on input "True" at bounding box center [576, 350] width 14 height 12
radio input "true"
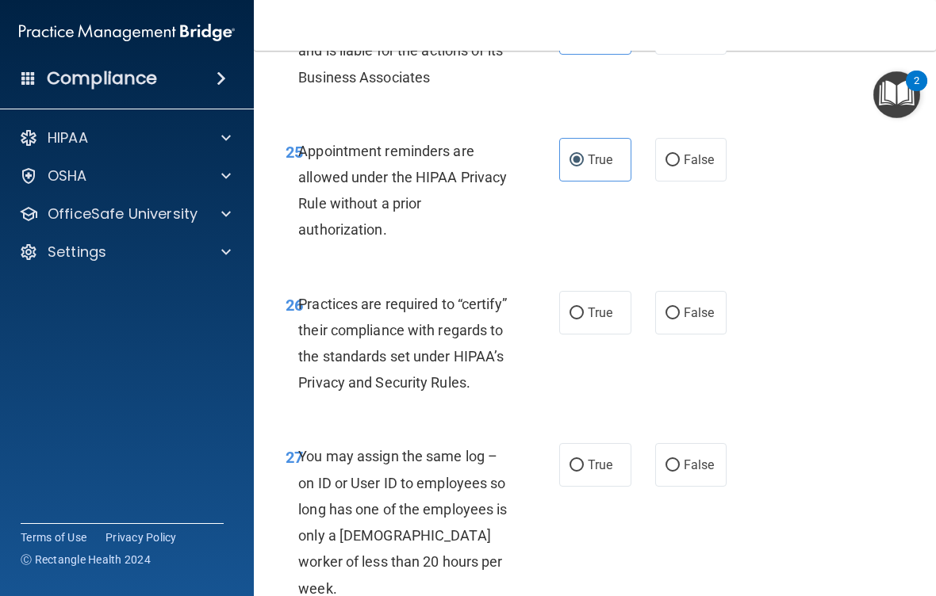
scroll to position [4427, 0]
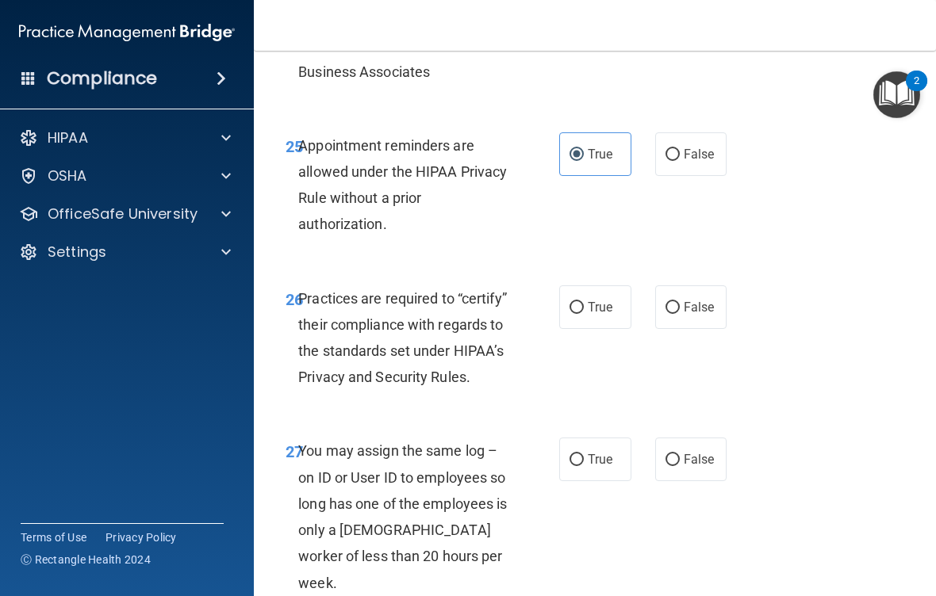
click at [603, 329] on label "True" at bounding box center [595, 307] width 72 height 44
click at [584, 314] on input "True" at bounding box center [576, 308] width 14 height 12
radio input "true"
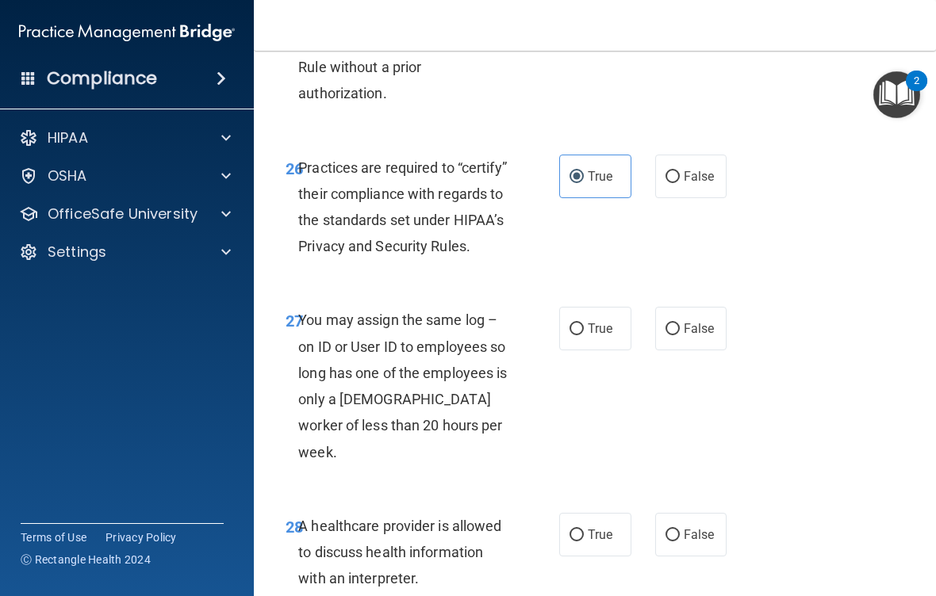
scroll to position [4559, 0]
click at [706, 335] on span "False" at bounding box center [698, 327] width 31 height 15
click at [680, 335] on input "False" at bounding box center [672, 329] width 14 height 12
radio input "true"
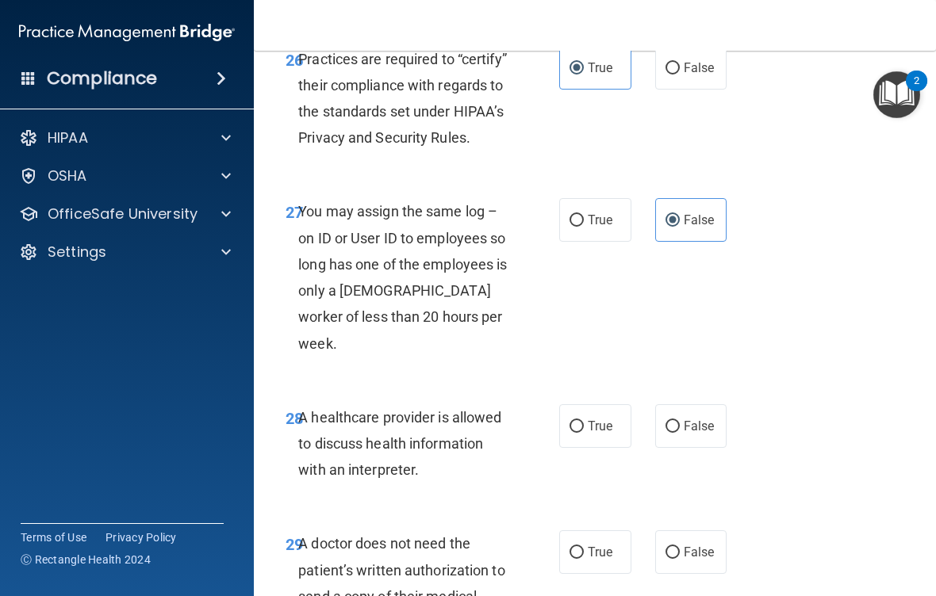
scroll to position [4668, 0]
click at [600, 424] on span "True" at bounding box center [600, 425] width 25 height 15
click at [584, 424] on input "True" at bounding box center [576, 426] width 14 height 12
radio input "true"
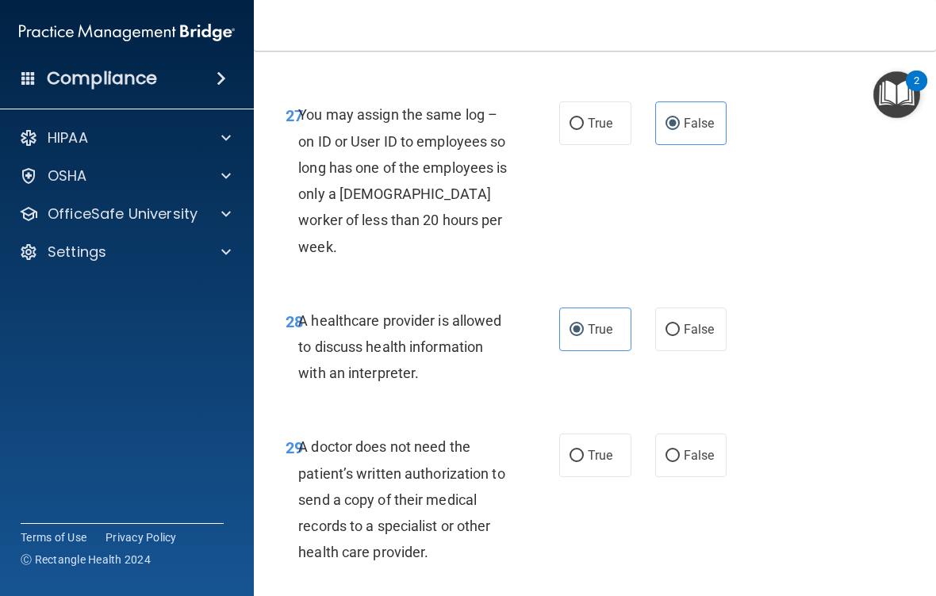
scroll to position [4770, 0]
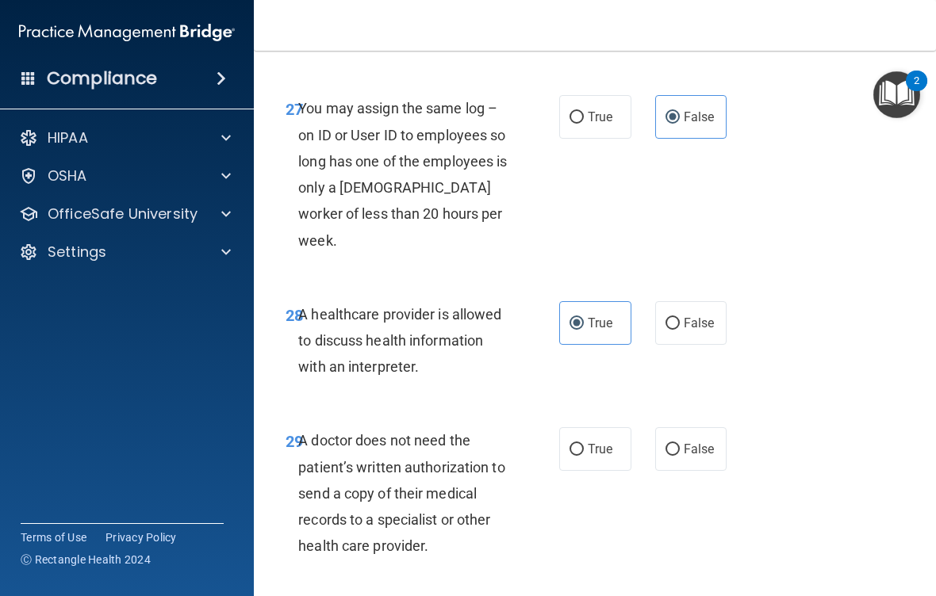
click at [700, 451] on span "False" at bounding box center [698, 449] width 31 height 15
click at [680, 451] on input "False" at bounding box center [672, 450] width 14 height 12
radio input "true"
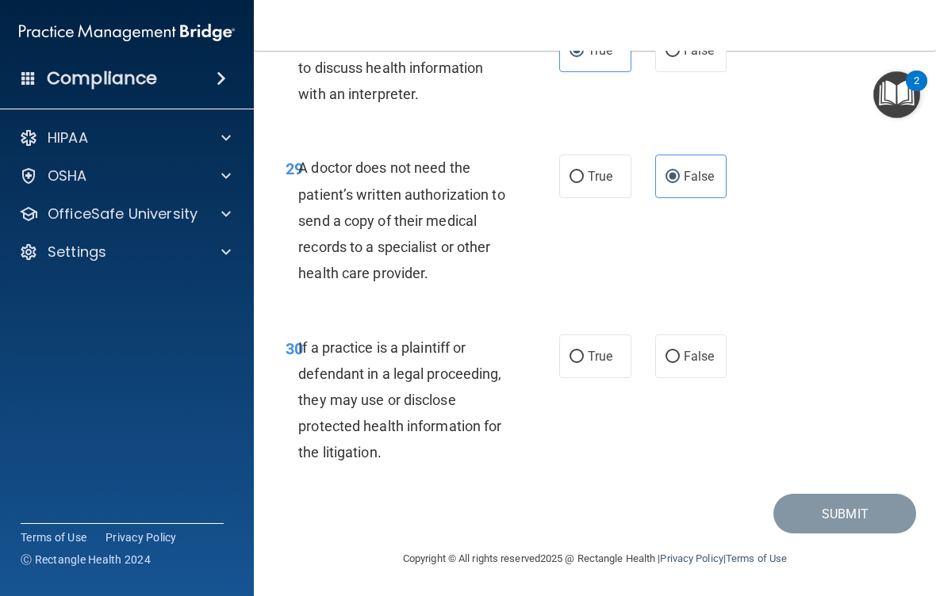
scroll to position [5043, 0]
click at [608, 363] on span "True" at bounding box center [600, 356] width 25 height 15
click at [584, 363] on input "True" at bounding box center [576, 357] width 14 height 12
radio input "true"
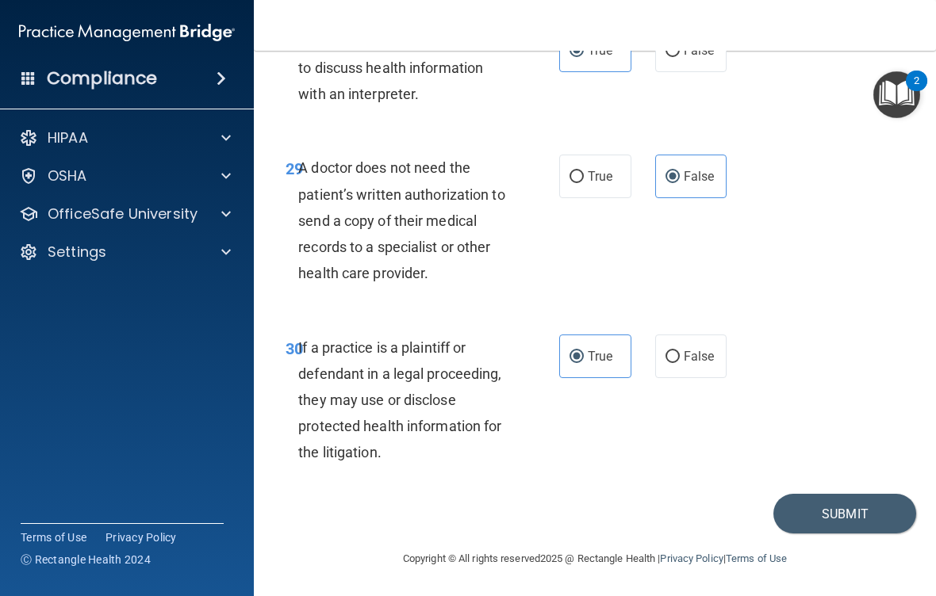
click at [854, 546] on div "Copyright © All rights reserved 2025 @ Rectangle Health | Privacy Policy | Term…" at bounding box center [594, 559] width 579 height 51
click at [873, 515] on button "Submit" at bounding box center [844, 514] width 143 height 40
click at [848, 518] on button "Submit" at bounding box center [844, 514] width 143 height 40
click at [848, 503] on button "Submit" at bounding box center [844, 514] width 143 height 40
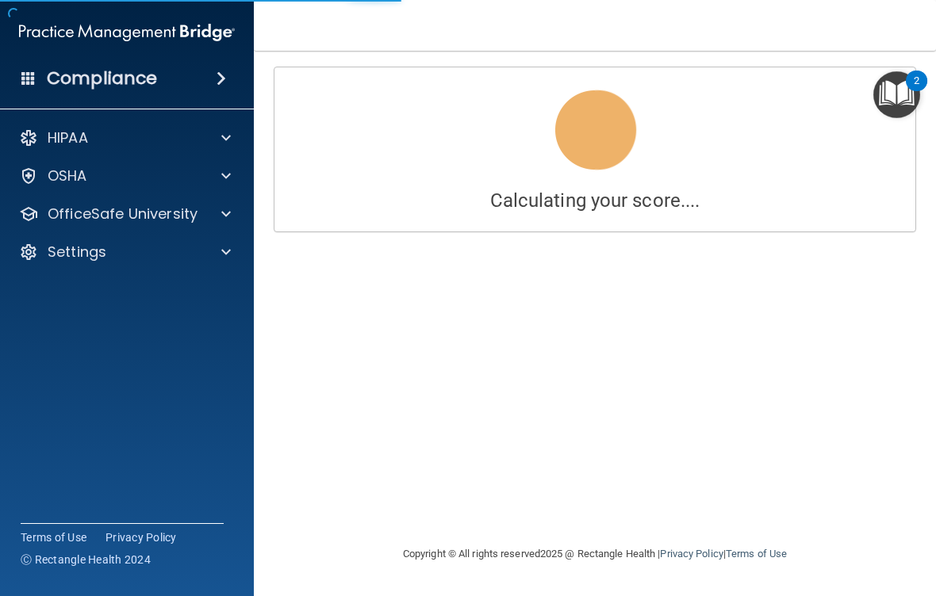
scroll to position [2972, 0]
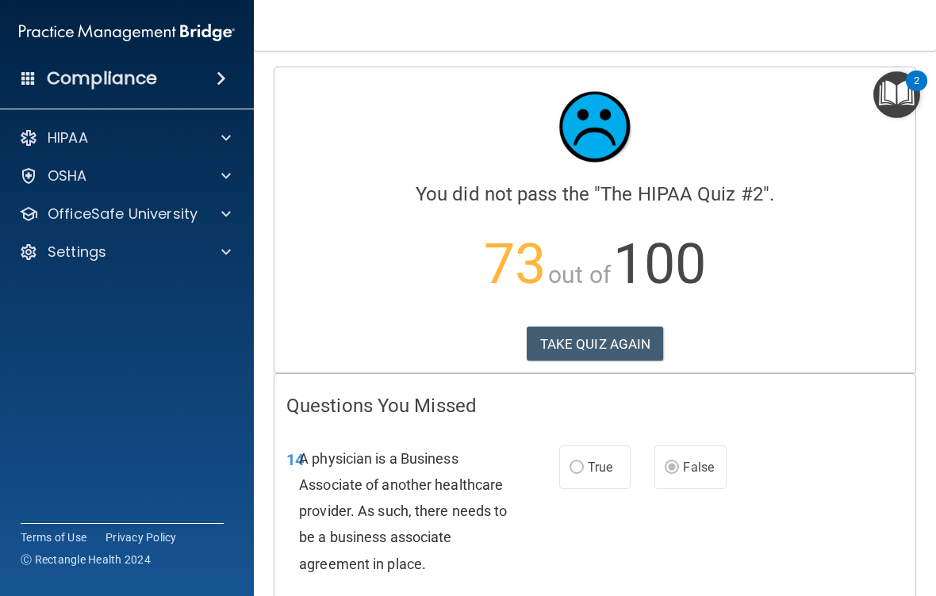
click at [630, 346] on button "TAKE QUIZ AGAIN" at bounding box center [594, 344] width 137 height 35
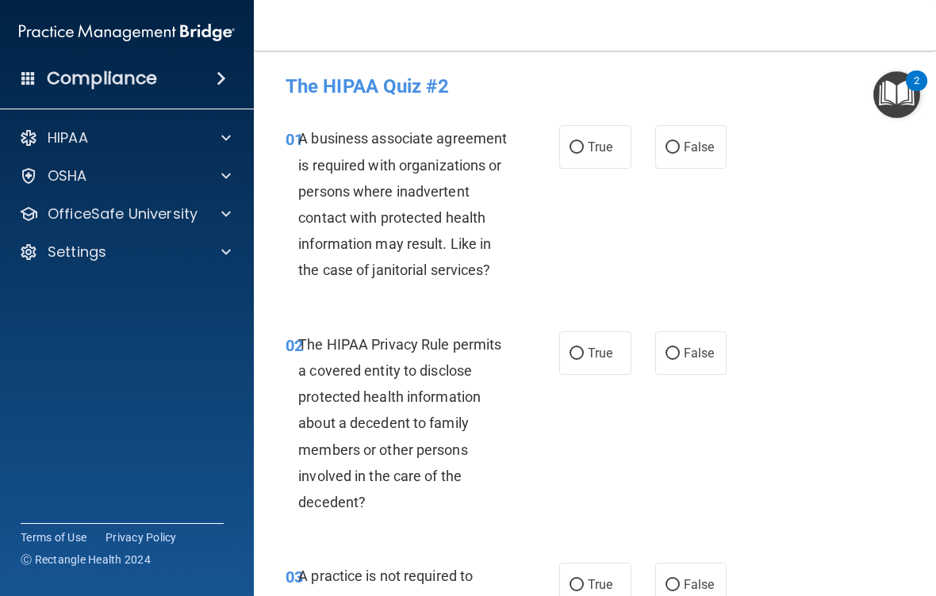
click at [695, 160] on label "False" at bounding box center [691, 147] width 72 height 44
click at [680, 154] on input "False" at bounding box center [672, 148] width 14 height 12
radio input "true"
